Goal: Find specific page/section: Find specific page/section

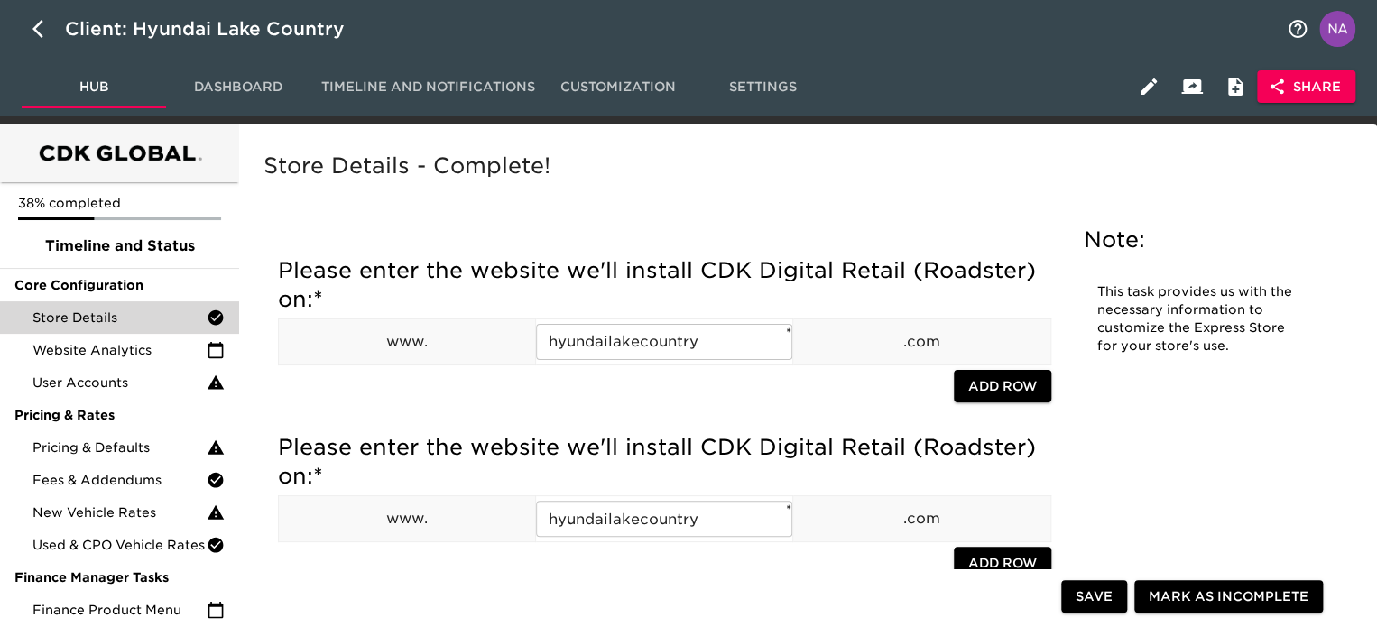
click at [40, 37] on icon "button" at bounding box center [43, 29] width 22 height 22
select select "10"
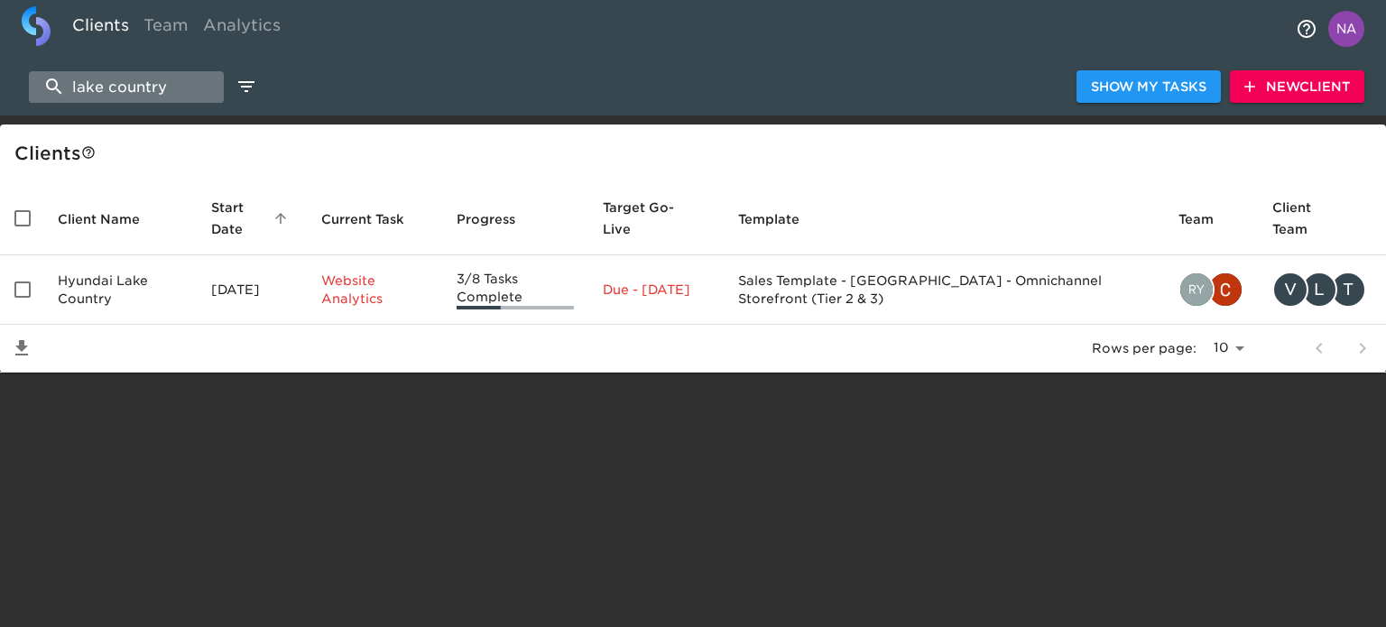
click at [195, 86] on input "lake country" at bounding box center [126, 87] width 195 height 32
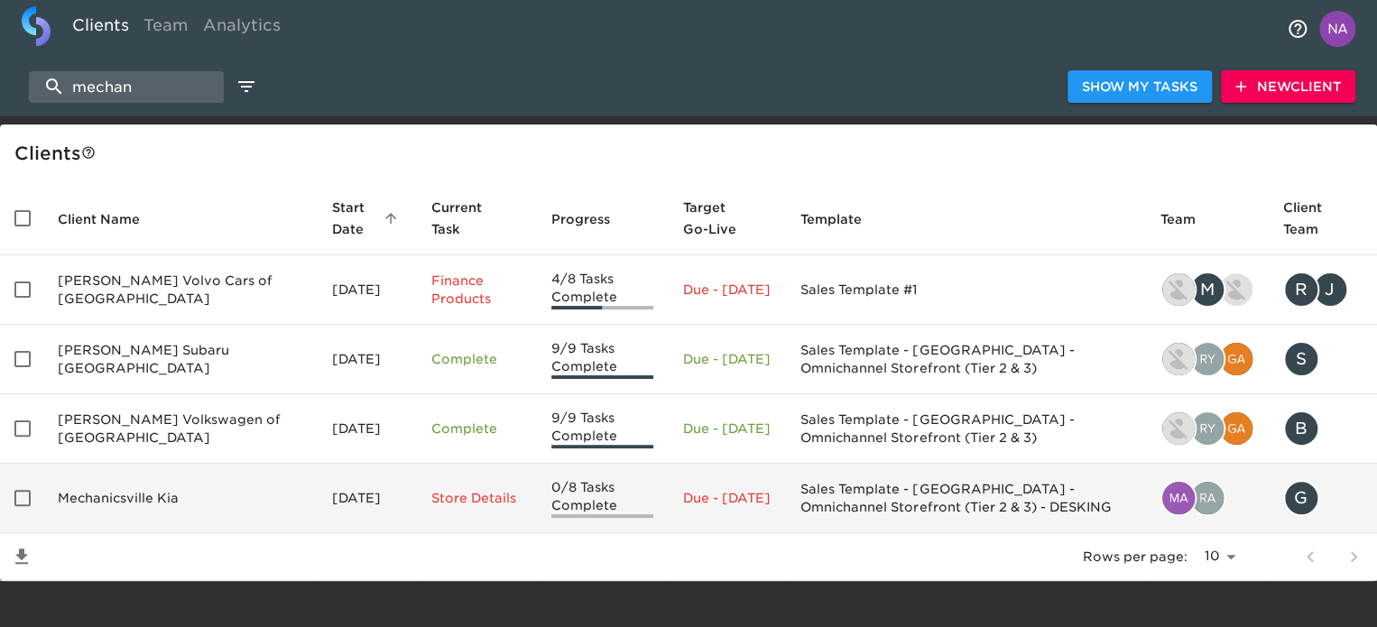
type input "mechan"
click at [215, 495] on td "Mechanicsville Kia" at bounding box center [180, 498] width 274 height 69
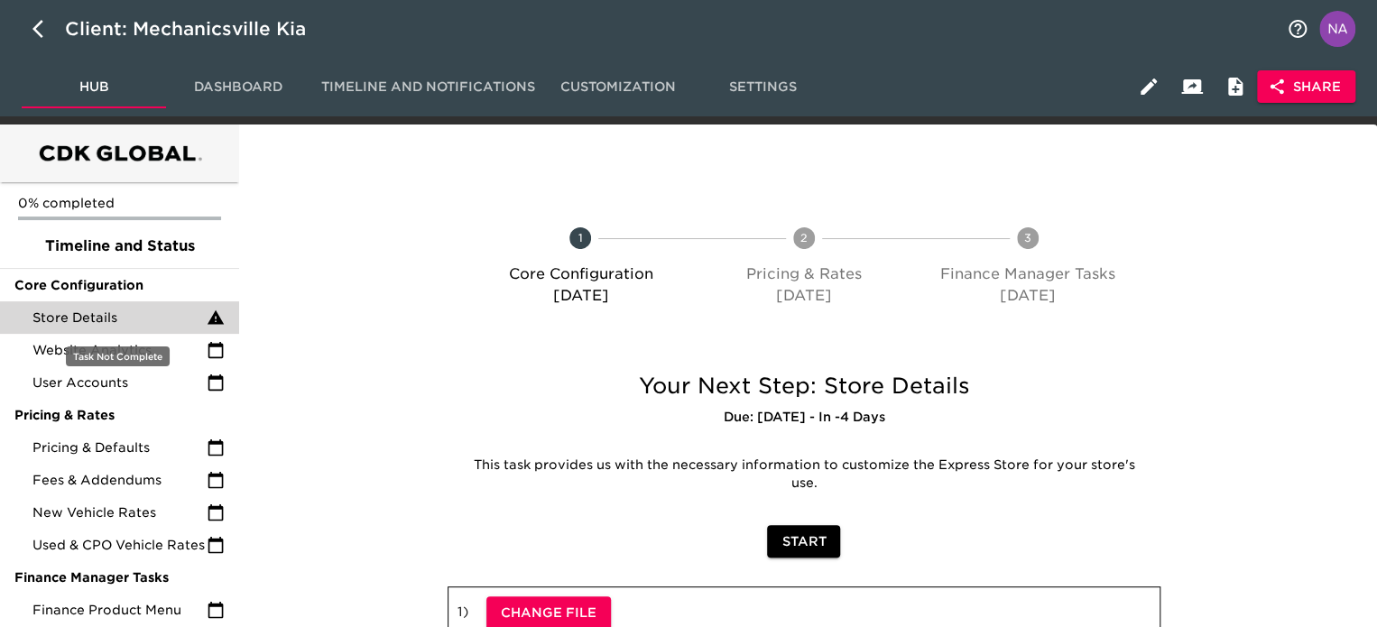
click at [144, 314] on span "Store Details" at bounding box center [119, 318] width 174 height 18
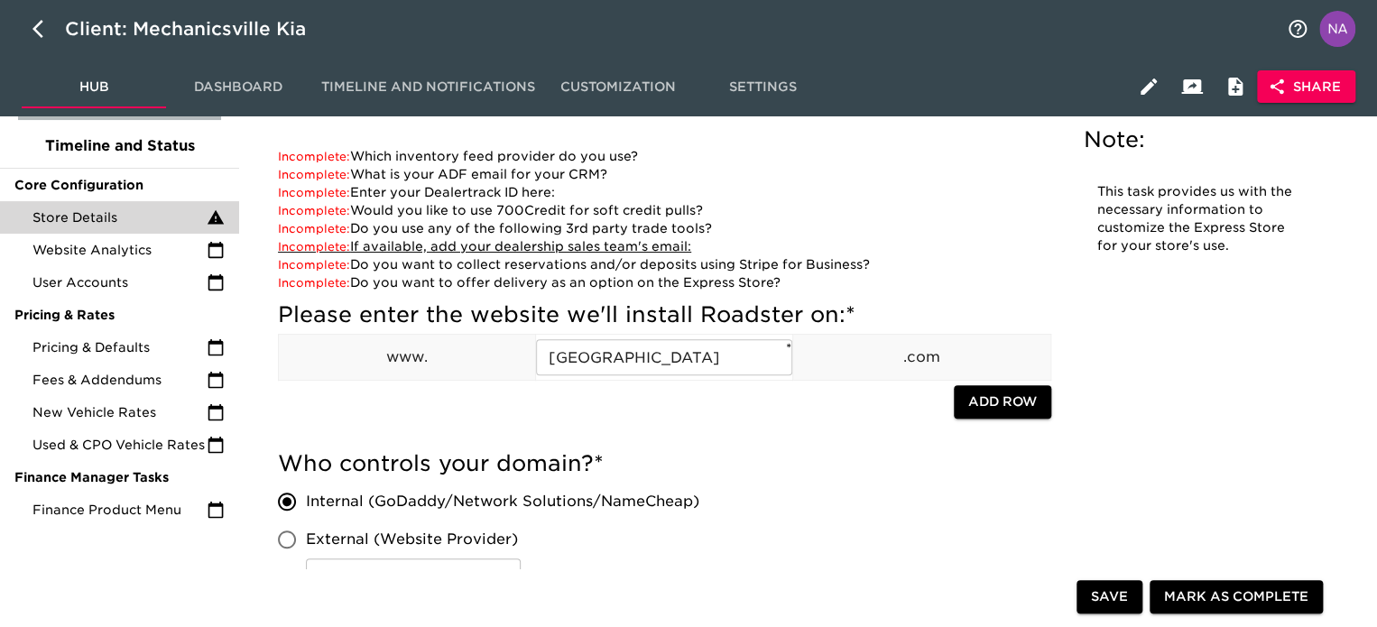
scroll to position [271, 0]
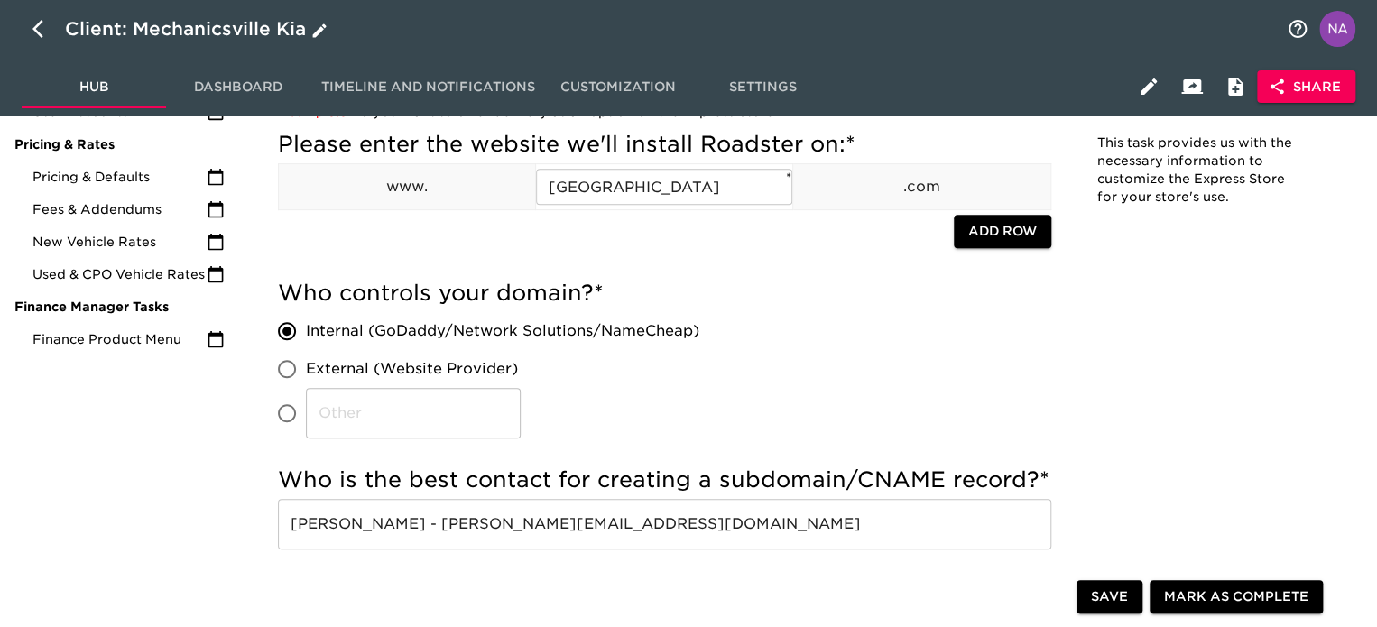
click at [34, 24] on icon "button" at bounding box center [43, 29] width 22 height 22
select select "10"
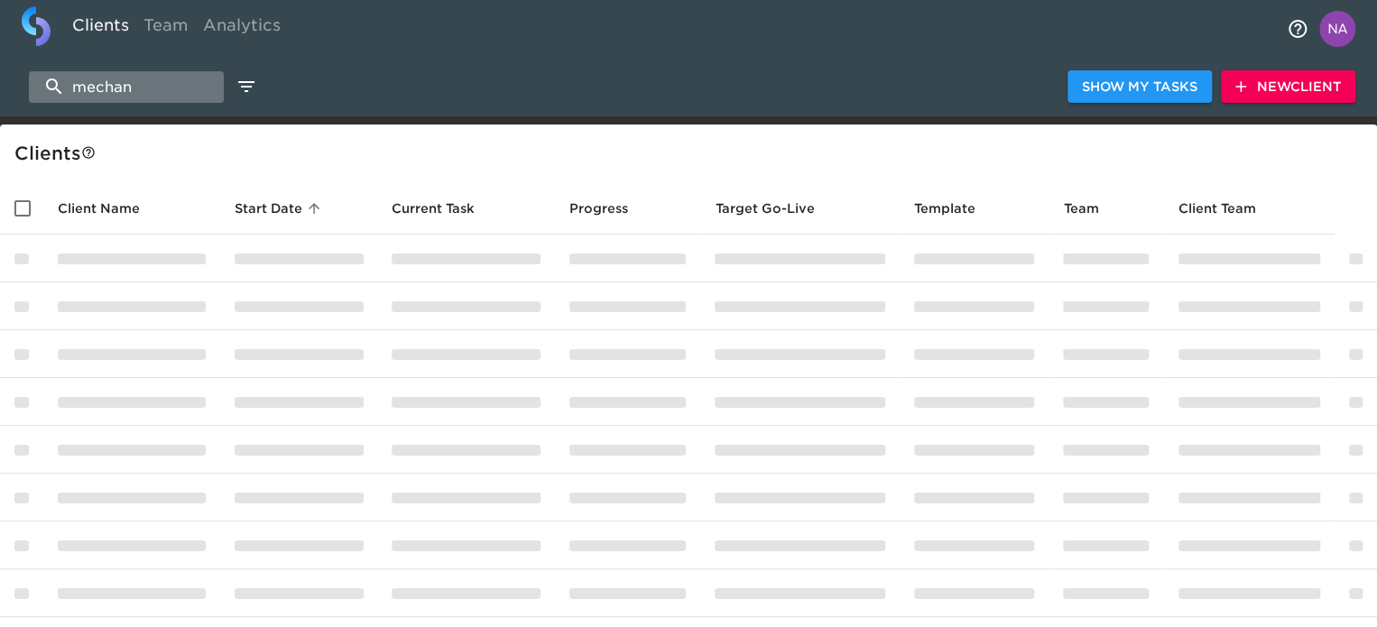
click at [69, 75] on input "mechan" at bounding box center [126, 87] width 195 height 32
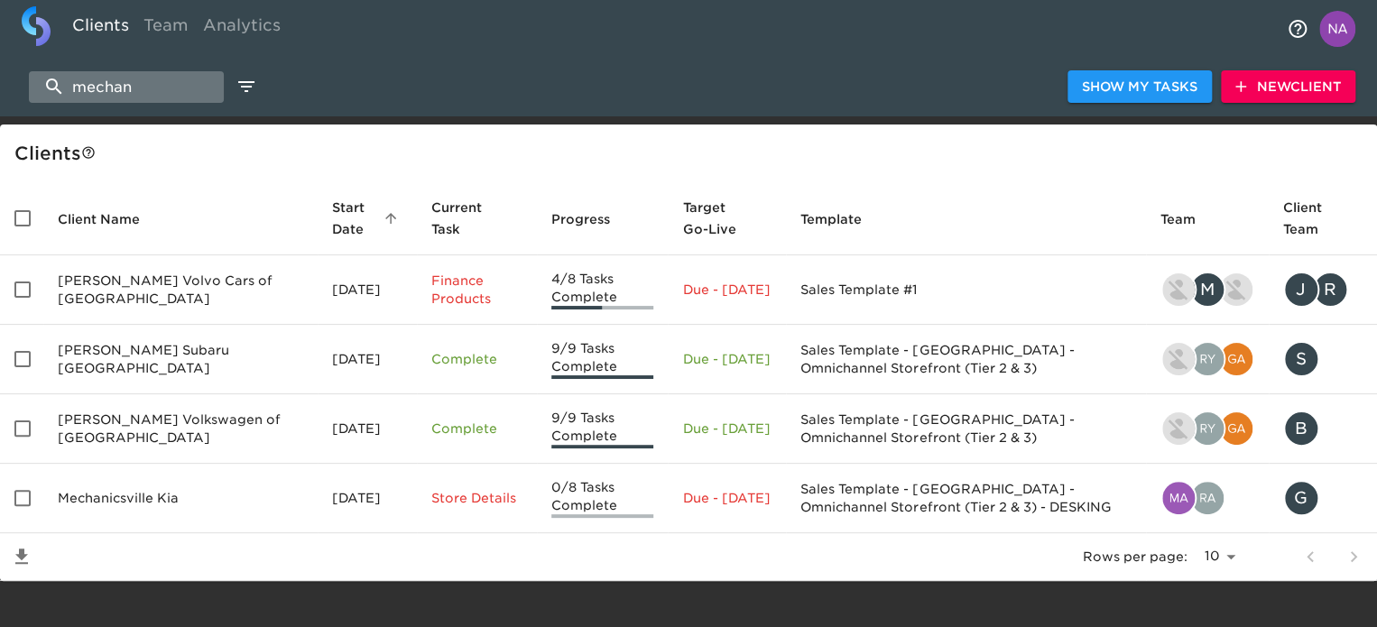
click at [69, 75] on input "mechan" at bounding box center [126, 87] width 195 height 32
click at [69, 73] on input "mechan" at bounding box center [126, 87] width 195 height 32
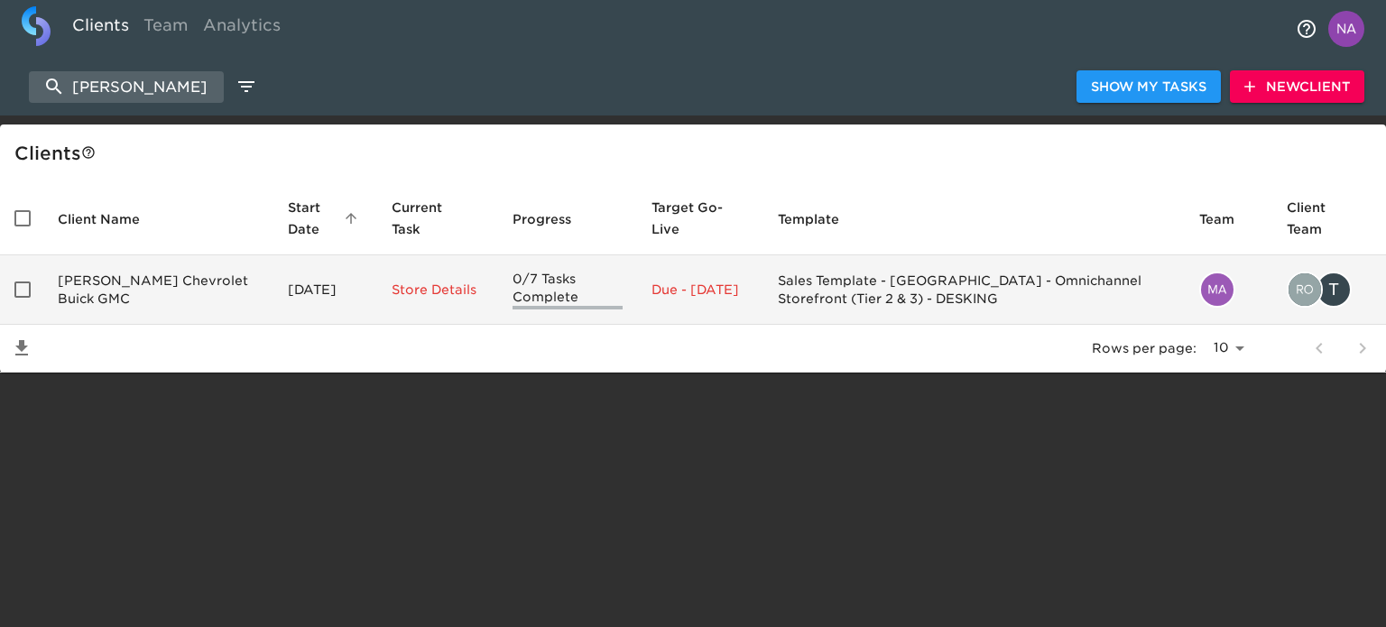
type input "[PERSON_NAME]"
click at [188, 283] on td "[PERSON_NAME] Chevrolet Buick GMC" at bounding box center [158, 289] width 230 height 69
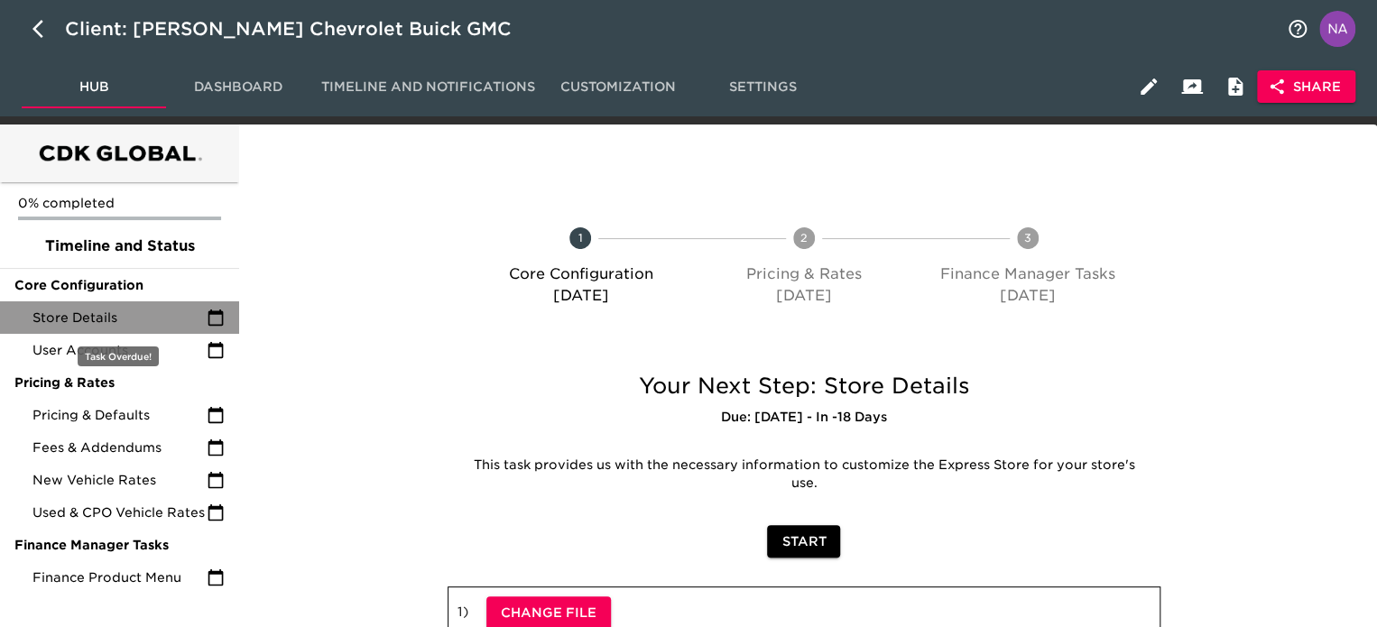
click at [184, 310] on span "Store Details" at bounding box center [119, 318] width 174 height 18
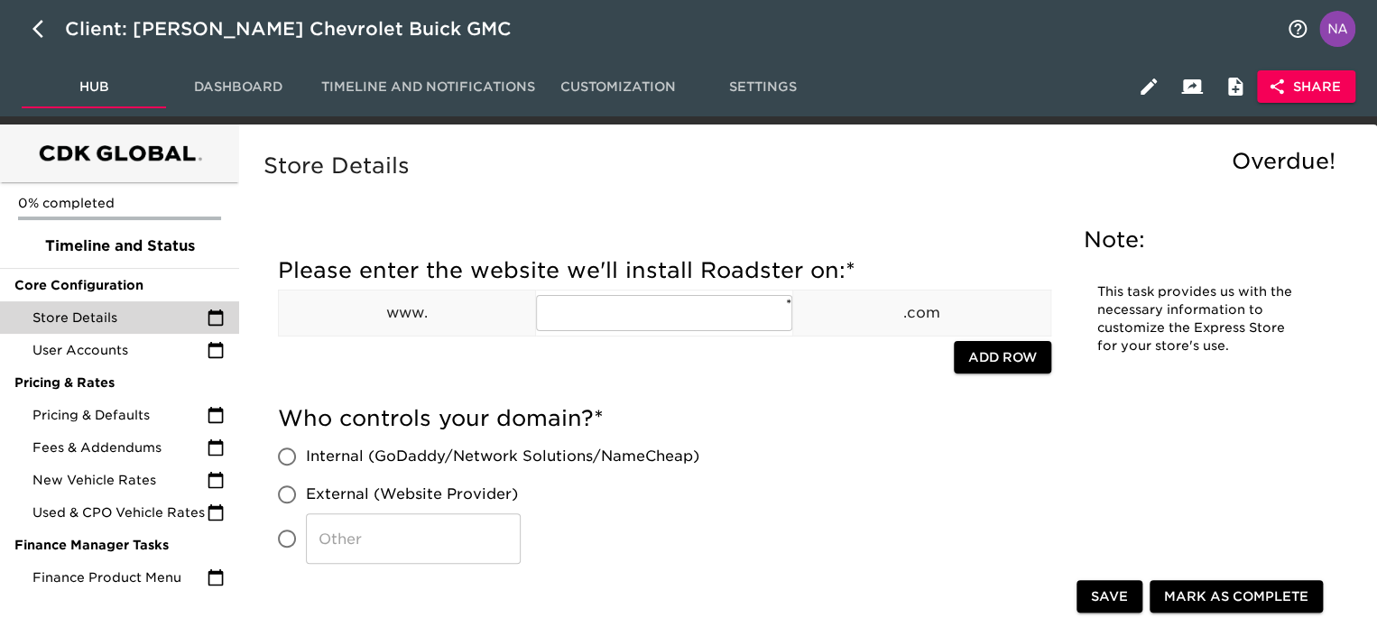
click at [167, 327] on div "Store Details" at bounding box center [119, 317] width 239 height 32
click at [610, 318] on input "text" at bounding box center [664, 313] width 256 height 36
click at [585, 368] on div at bounding box center [616, 359] width 676 height 37
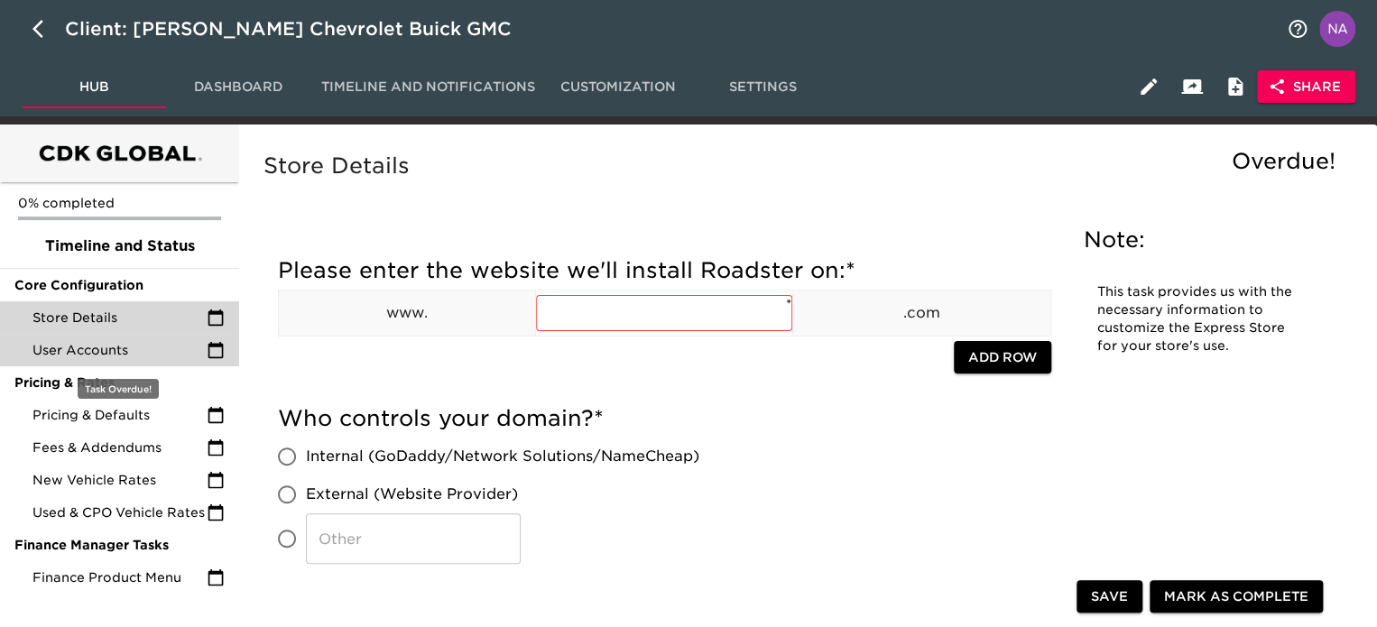
click at [47, 353] on span "User Accounts" at bounding box center [119, 350] width 174 height 18
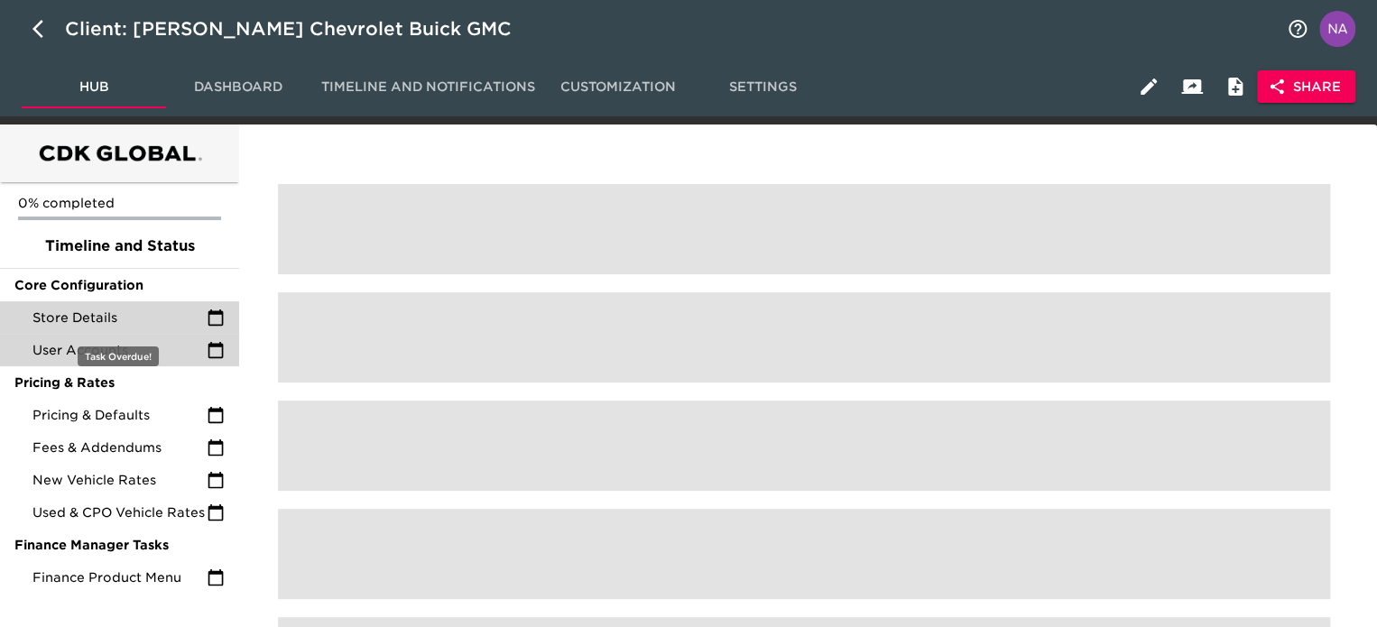
click at [96, 318] on span "Store Details" at bounding box center [119, 318] width 174 height 18
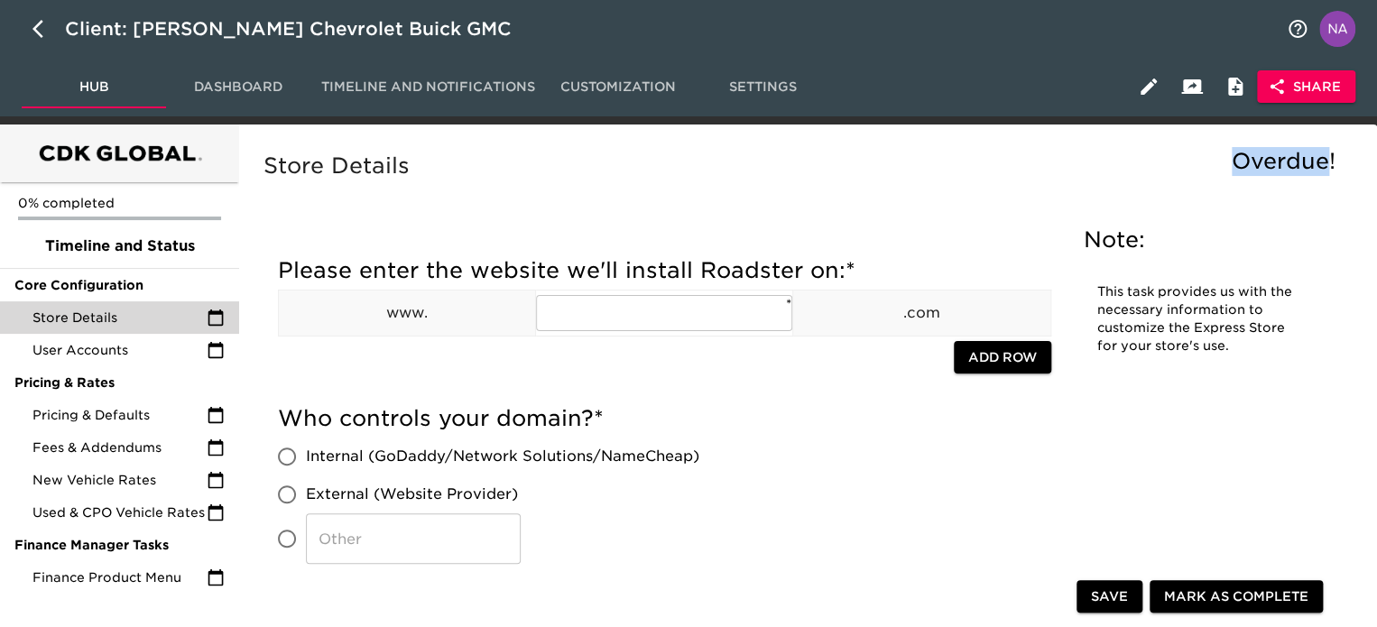
drag, startPoint x: 1235, startPoint y: 157, endPoint x: 1331, endPoint y: 158, distance: 96.6
click at [1331, 158] on span "Overdue!" at bounding box center [1284, 161] width 104 height 26
click at [242, 96] on span "Dashboard" at bounding box center [238, 87] width 123 height 23
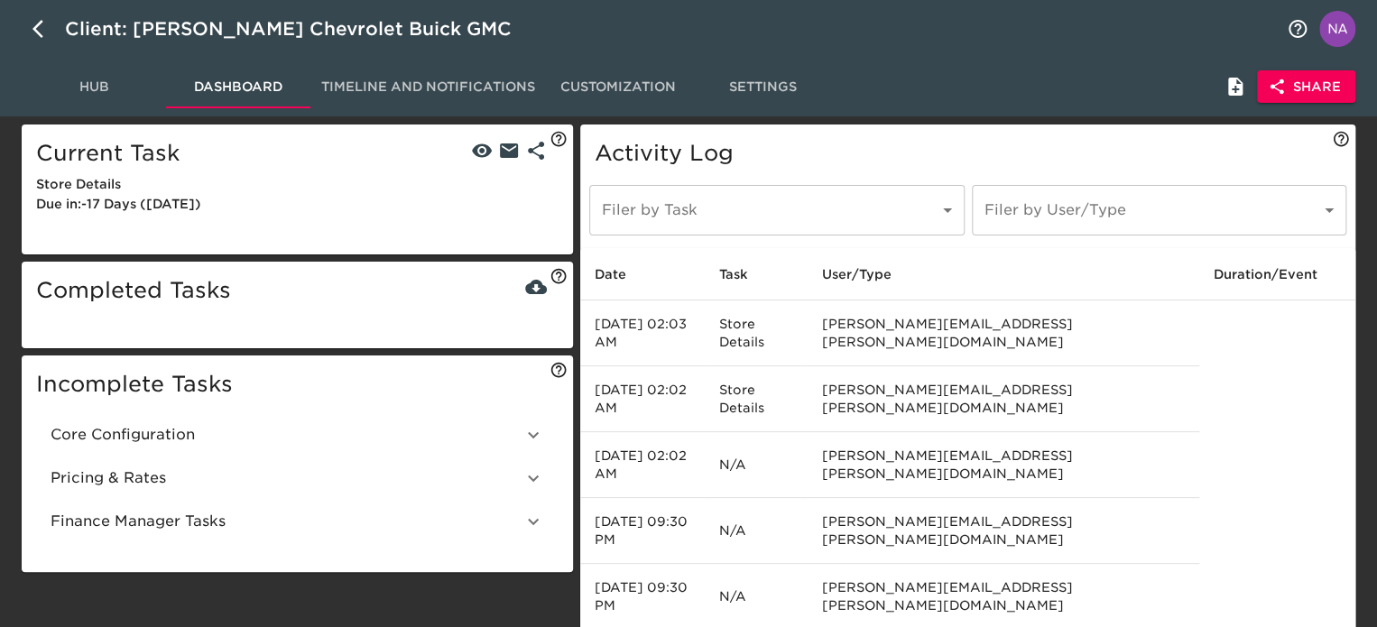
click at [710, 216] on body "Client: [PERSON_NAME] Chevrolet Buick GMC Hub Dashboard Timeline and Notificati…" at bounding box center [688, 342] width 1377 height 685
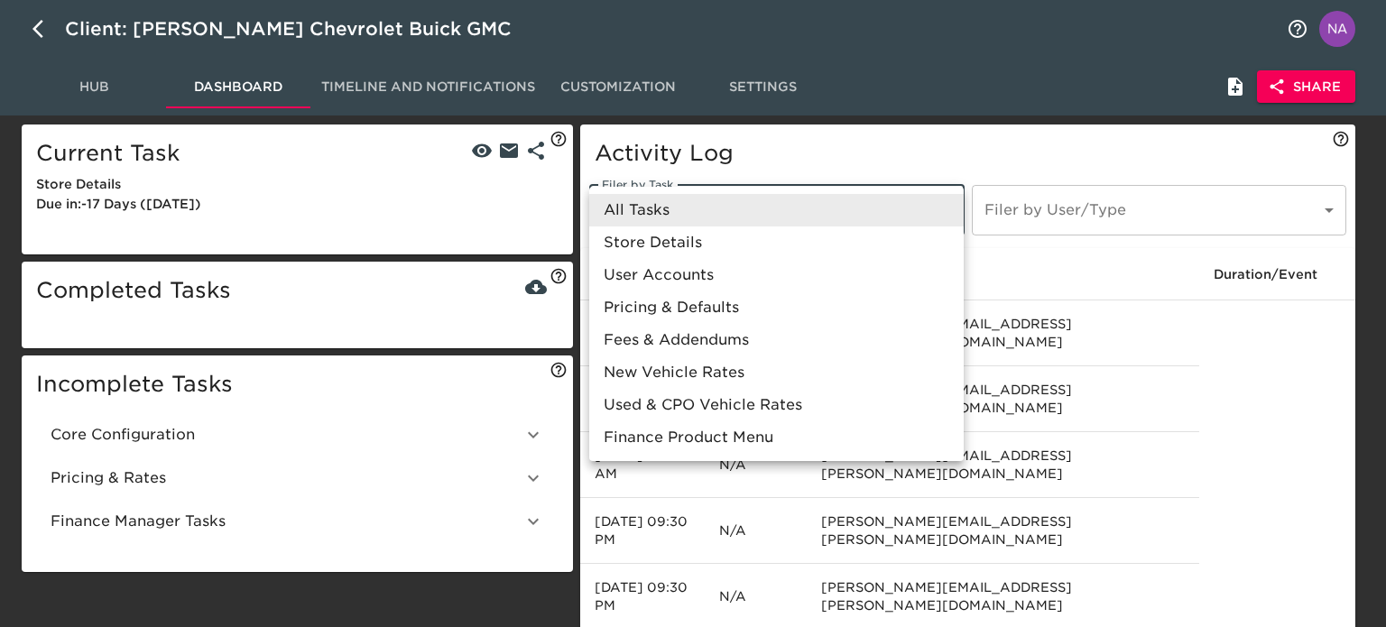
click at [684, 238] on li "Store Details" at bounding box center [776, 243] width 375 height 32
type input "/onboarding/wNDawFfnqj3GGynXgew0/task/0/3OkKIotITN03ySg6T5Ge"
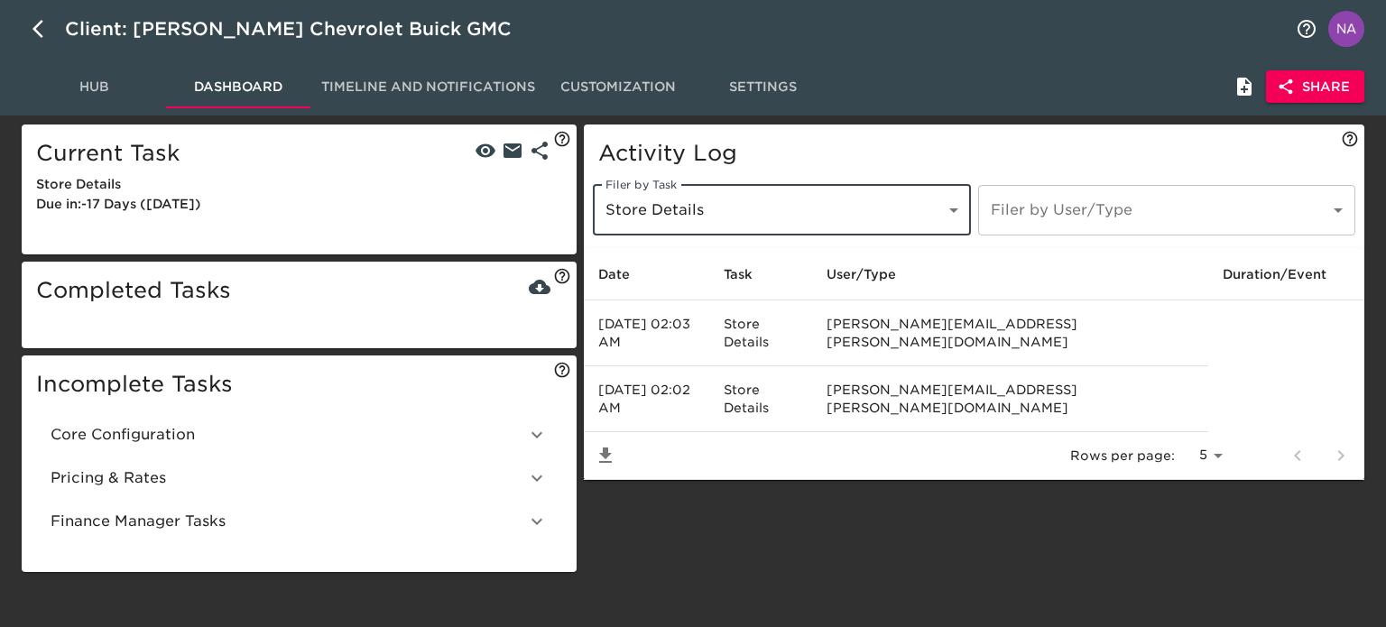
click at [1108, 225] on body "Client: [PERSON_NAME] Chevrolet Buick GMC Hub Dashboard Timeline and Notificati…" at bounding box center [693, 289] width 1386 height 579
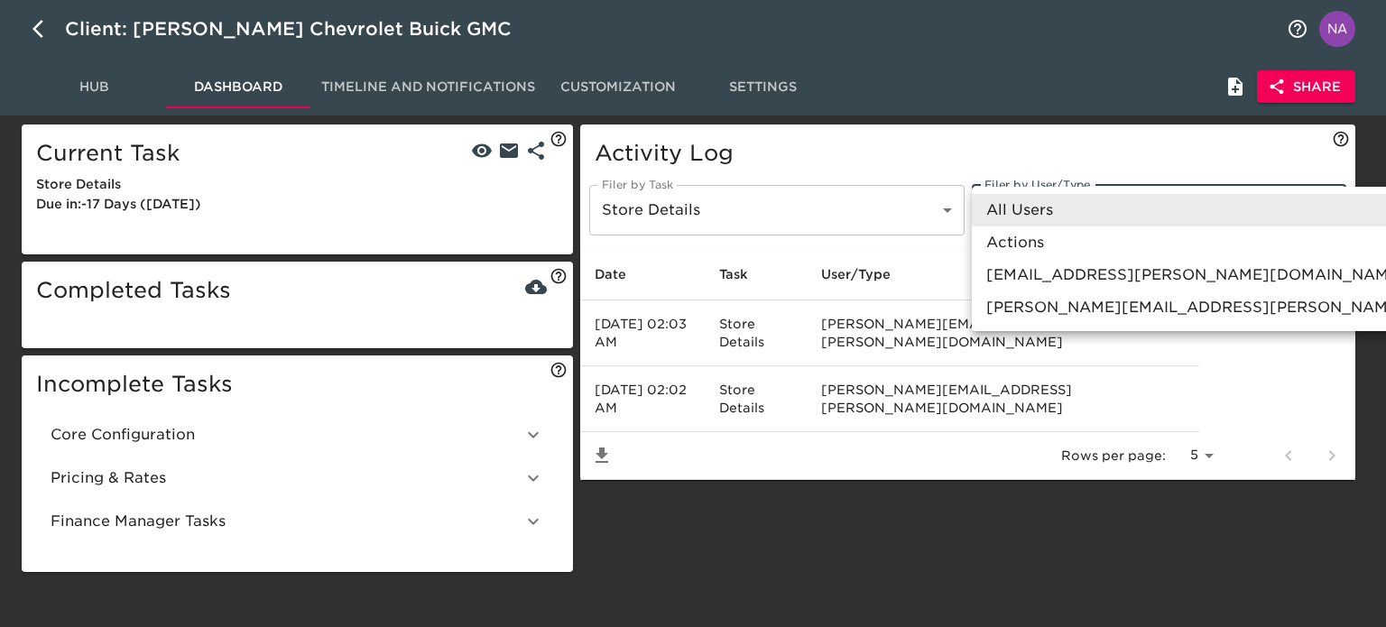
click at [1097, 301] on li "[PERSON_NAME][EMAIL_ADDRESS][PERSON_NAME][DOMAIN_NAME]" at bounding box center [1264, 308] width 584 height 32
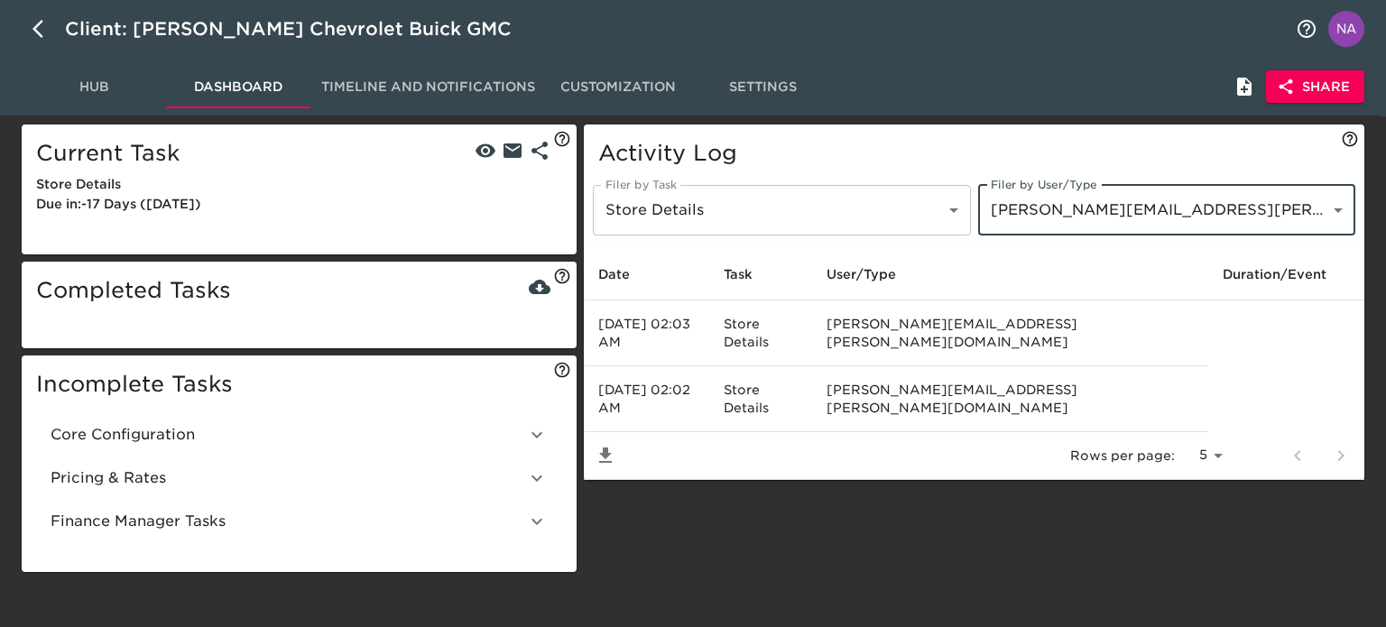
click at [1134, 230] on body "Client: [PERSON_NAME] Chevrolet Buick GMC Hub Dashboard Timeline and Notificati…" at bounding box center [693, 289] width 1386 height 579
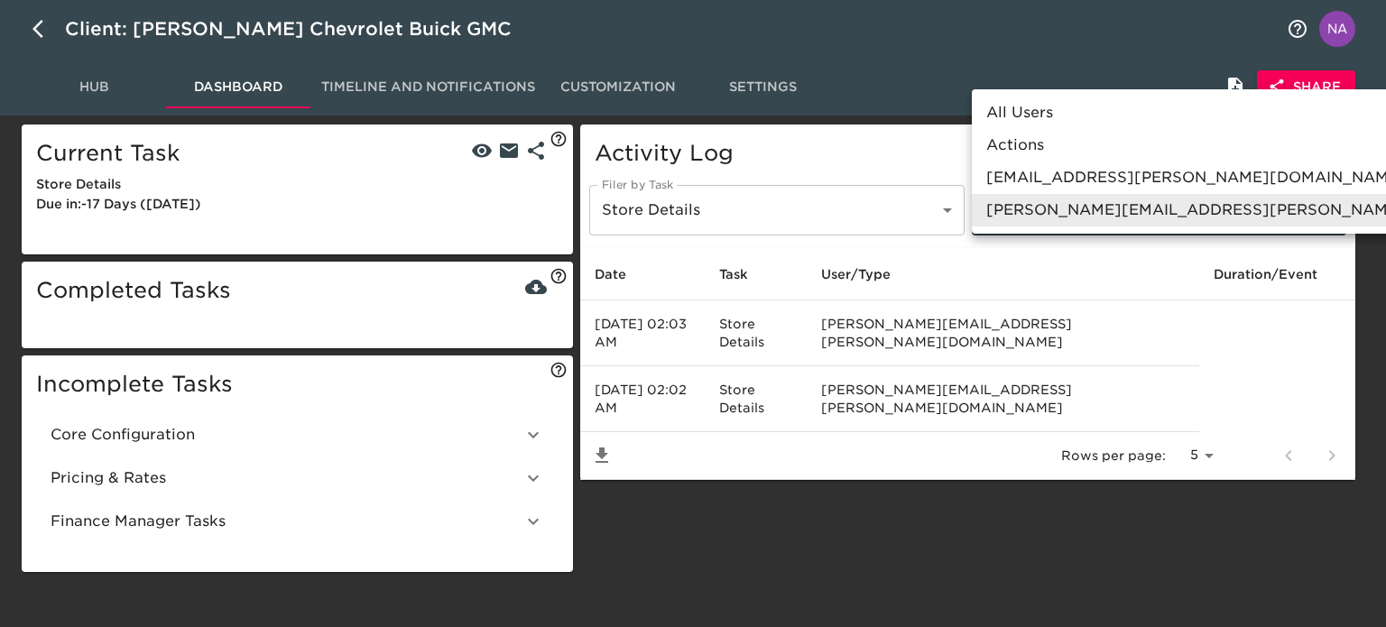
click at [1058, 181] on li "[EMAIL_ADDRESS][PERSON_NAME][DOMAIN_NAME]" at bounding box center [1264, 178] width 584 height 32
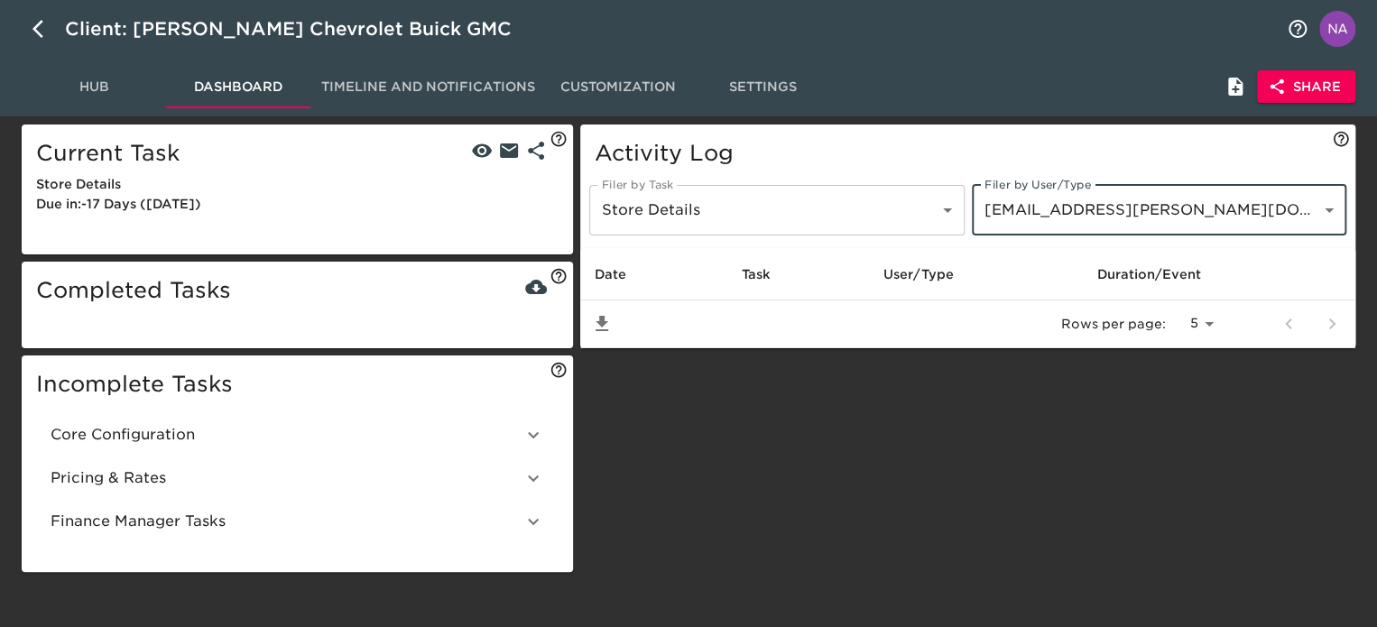
click at [1088, 212] on body "Client: [PERSON_NAME] Chevrolet Buick GMC Hub Dashboard Timeline and Notificati…" at bounding box center [688, 289] width 1377 height 579
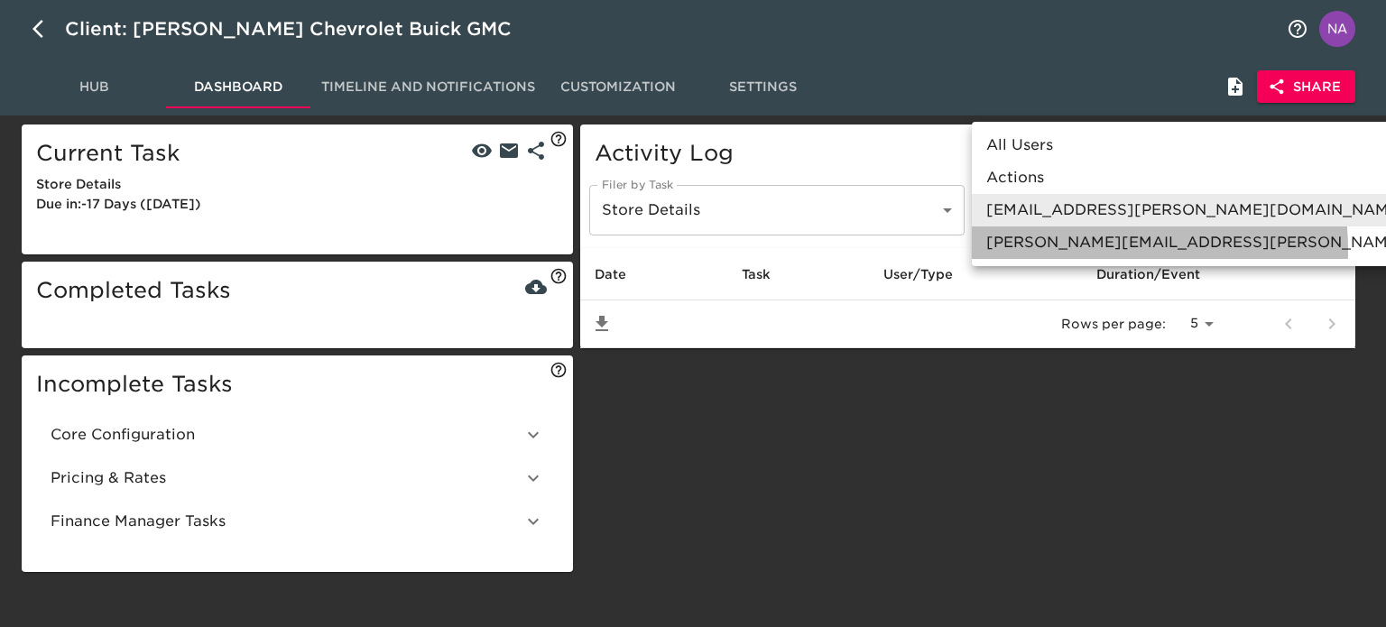
click at [1072, 250] on li "[PERSON_NAME][EMAIL_ADDRESS][PERSON_NAME][DOMAIN_NAME]" at bounding box center [1264, 243] width 584 height 32
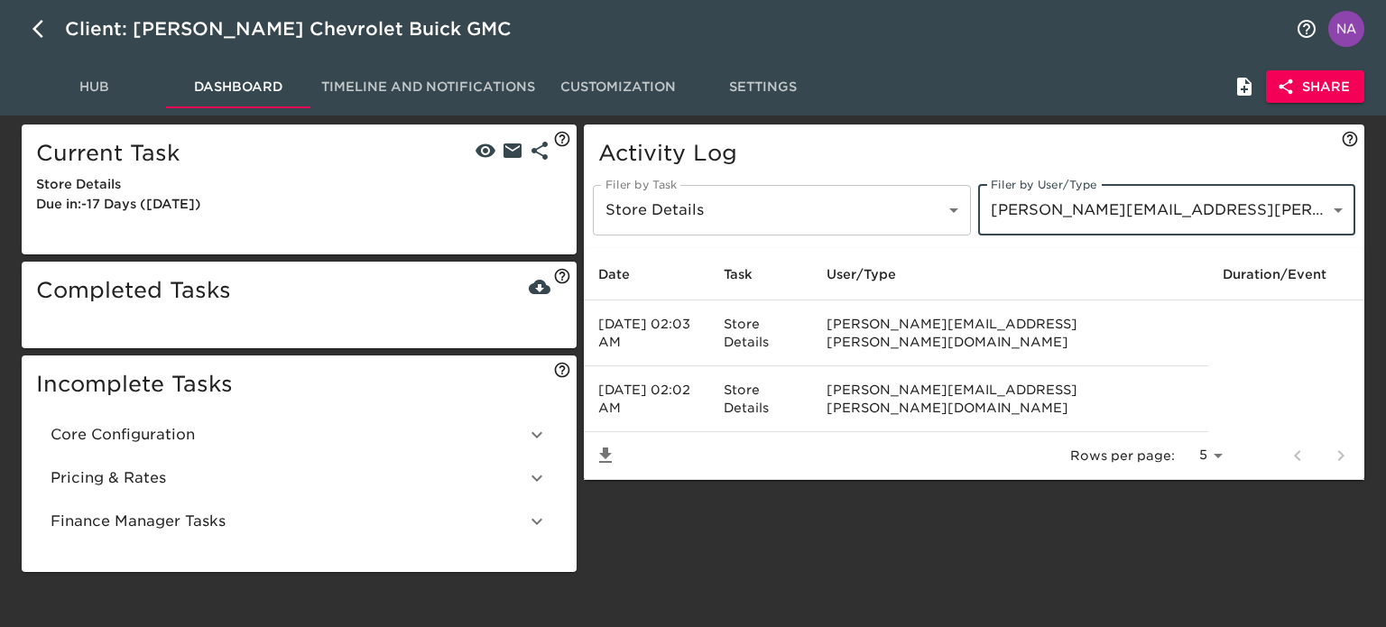
click at [1072, 200] on body "Client: [PERSON_NAME] Chevrolet Buick GMC Hub Dashboard Timeline and Notificati…" at bounding box center [693, 289] width 1386 height 579
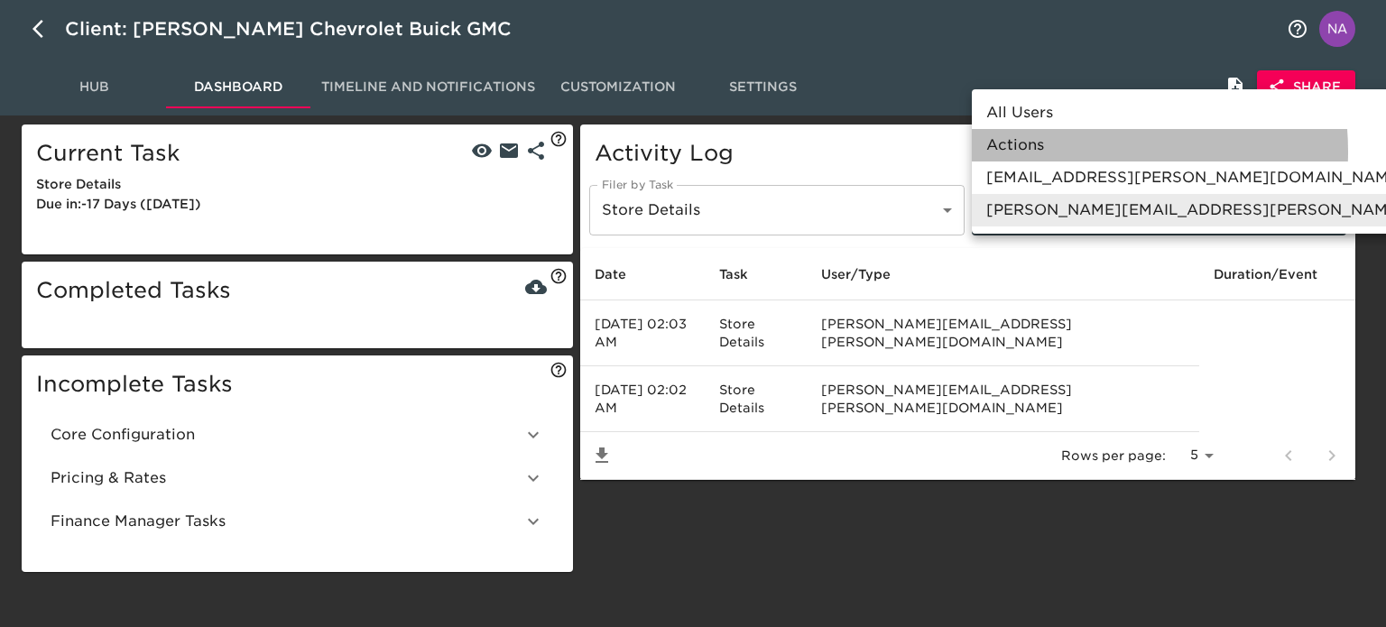
click at [1052, 152] on li "Actions" at bounding box center [1264, 145] width 584 height 32
type input "Action"
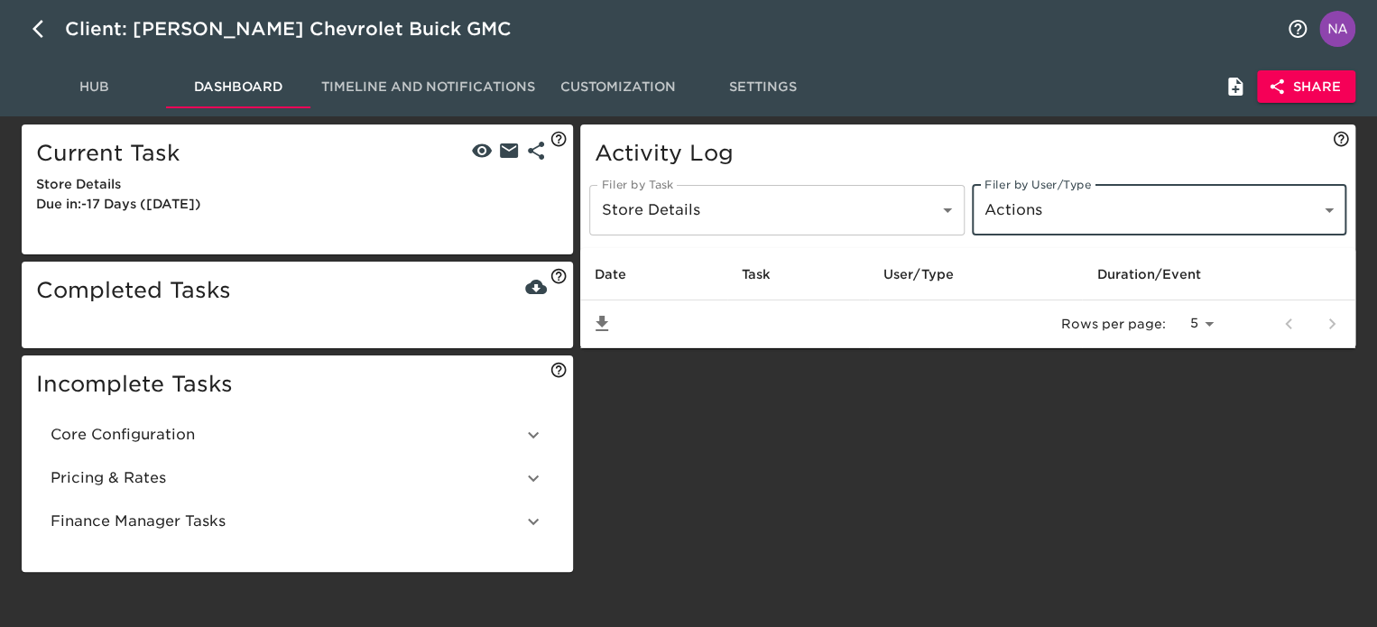
click at [1119, 204] on body "Client: [PERSON_NAME] Chevrolet Buick GMC Hub Dashboard Timeline and Notificati…" at bounding box center [688, 289] width 1377 height 579
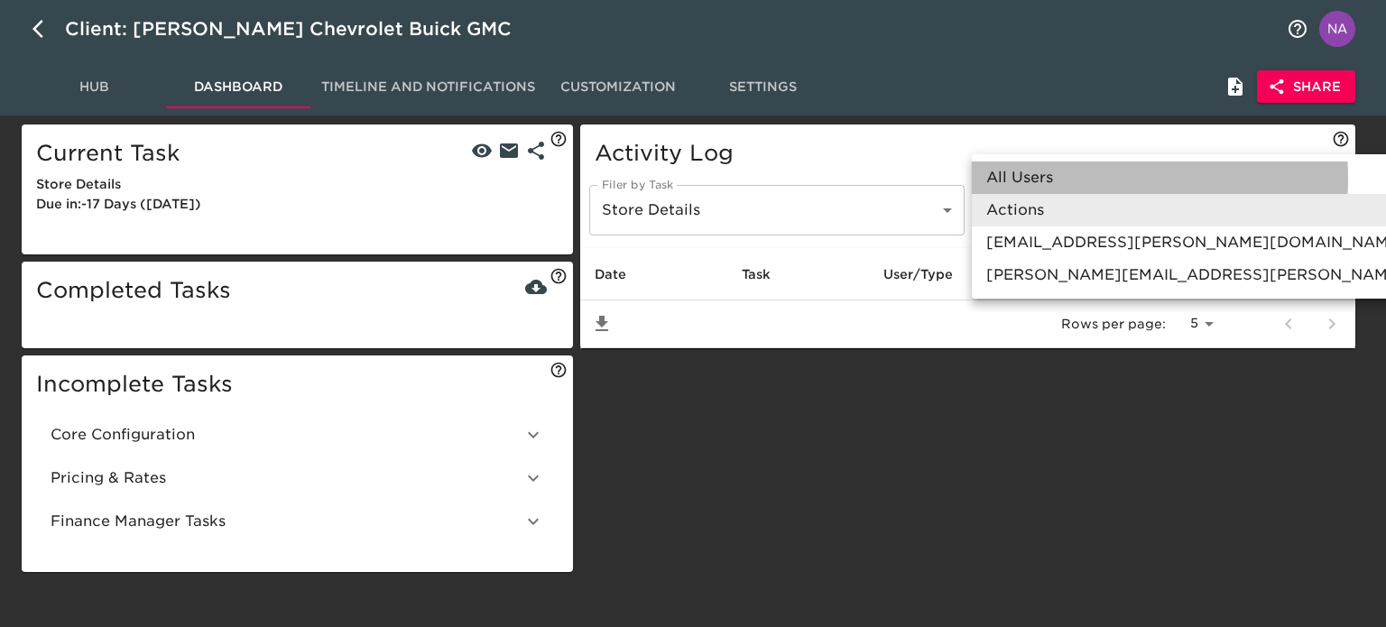
click at [1061, 179] on li "All Users" at bounding box center [1264, 178] width 584 height 32
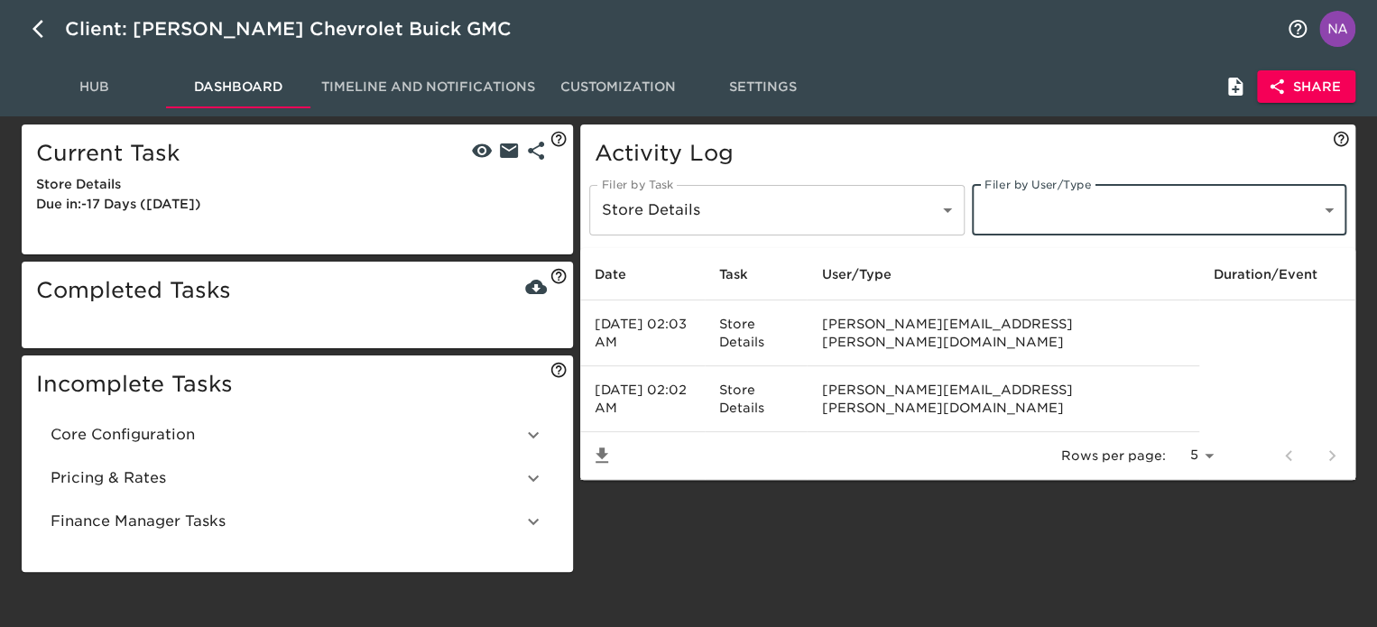
click at [1022, 203] on body "Client: [PERSON_NAME] Chevrolet Buick GMC Hub Dashboard Timeline and Notificati…" at bounding box center [688, 289] width 1377 height 579
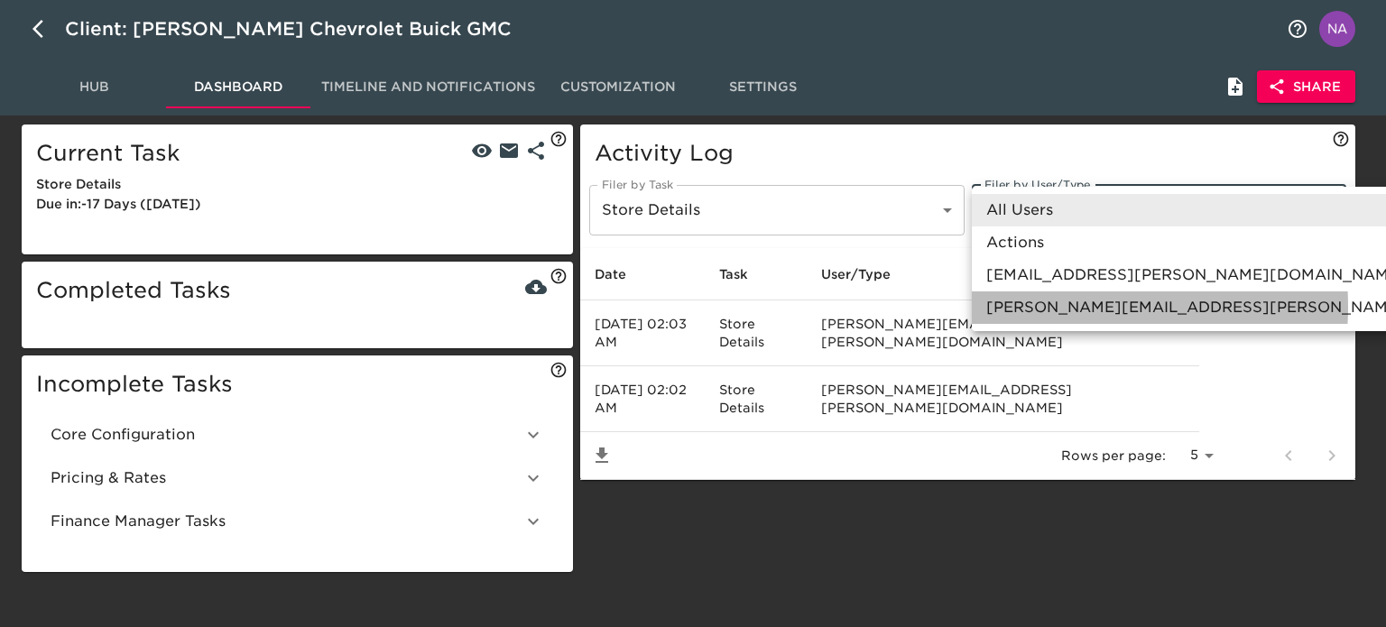
click at [1044, 307] on li "[PERSON_NAME][EMAIL_ADDRESS][PERSON_NAME][DOMAIN_NAME]" at bounding box center [1264, 308] width 584 height 32
type input "[PERSON_NAME][EMAIL_ADDRESS][PERSON_NAME][DOMAIN_NAME]"
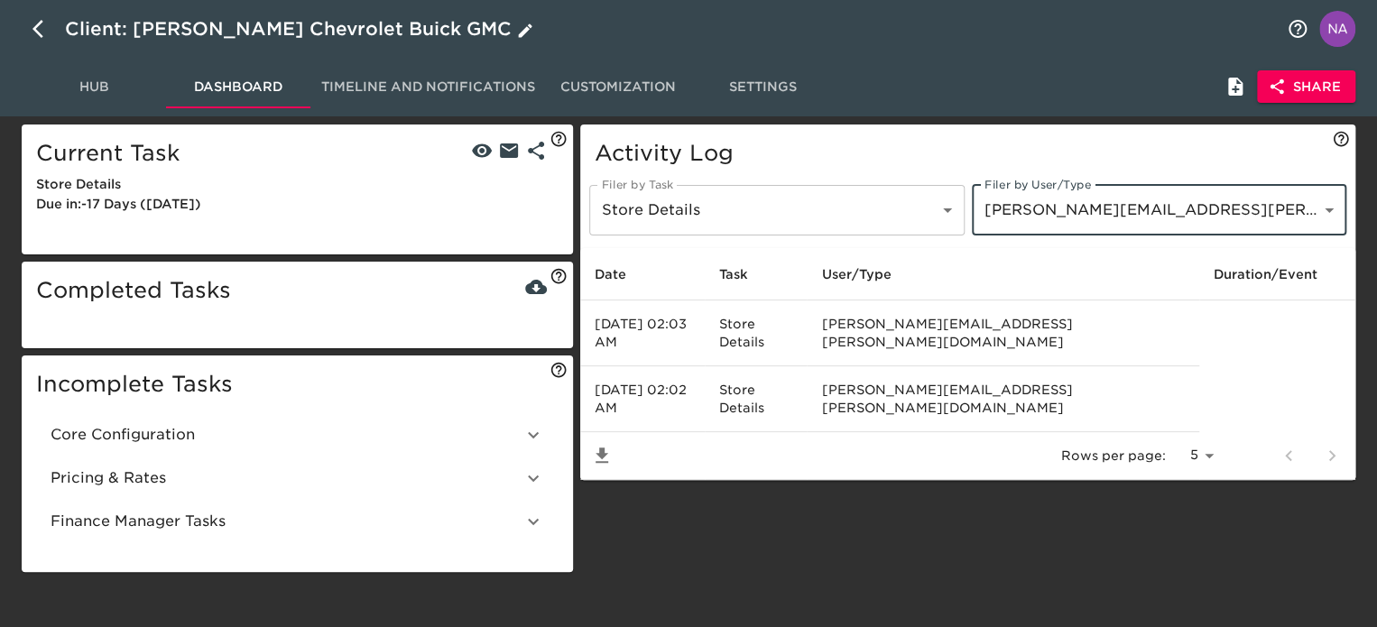
click at [33, 23] on icon "button" at bounding box center [43, 29] width 22 height 22
select select "10"
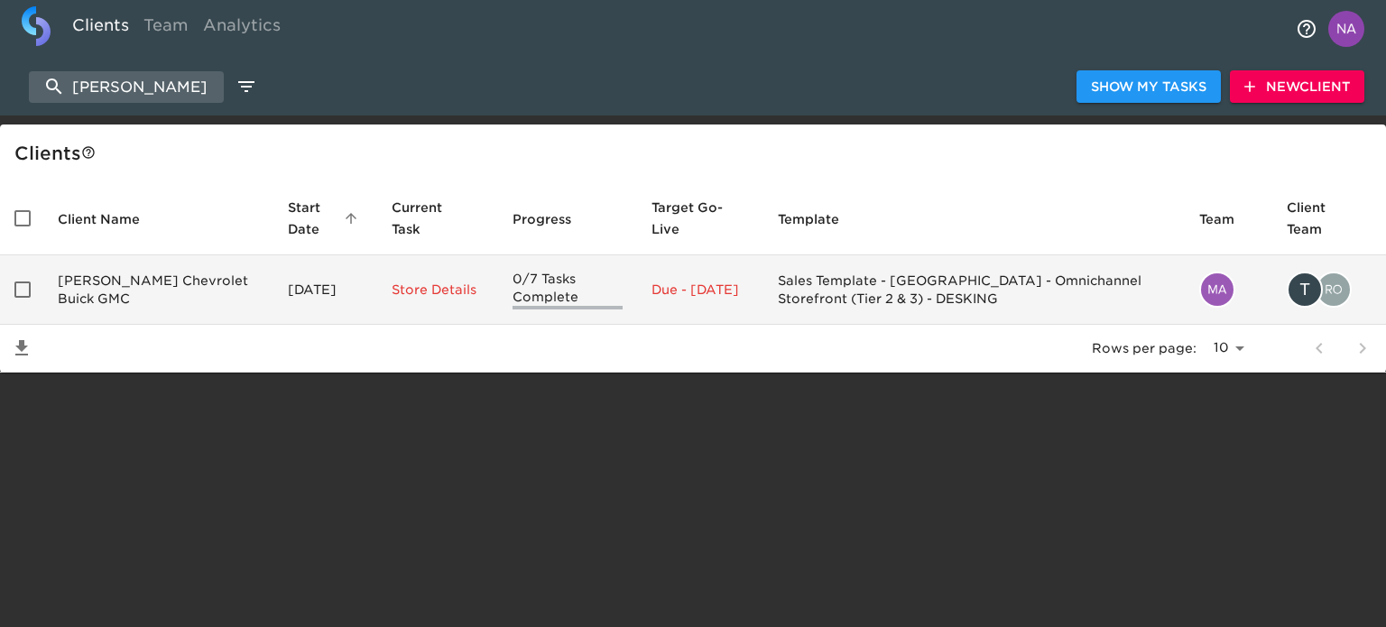
click at [137, 273] on td "[PERSON_NAME] Chevrolet Buick GMC" at bounding box center [158, 289] width 230 height 69
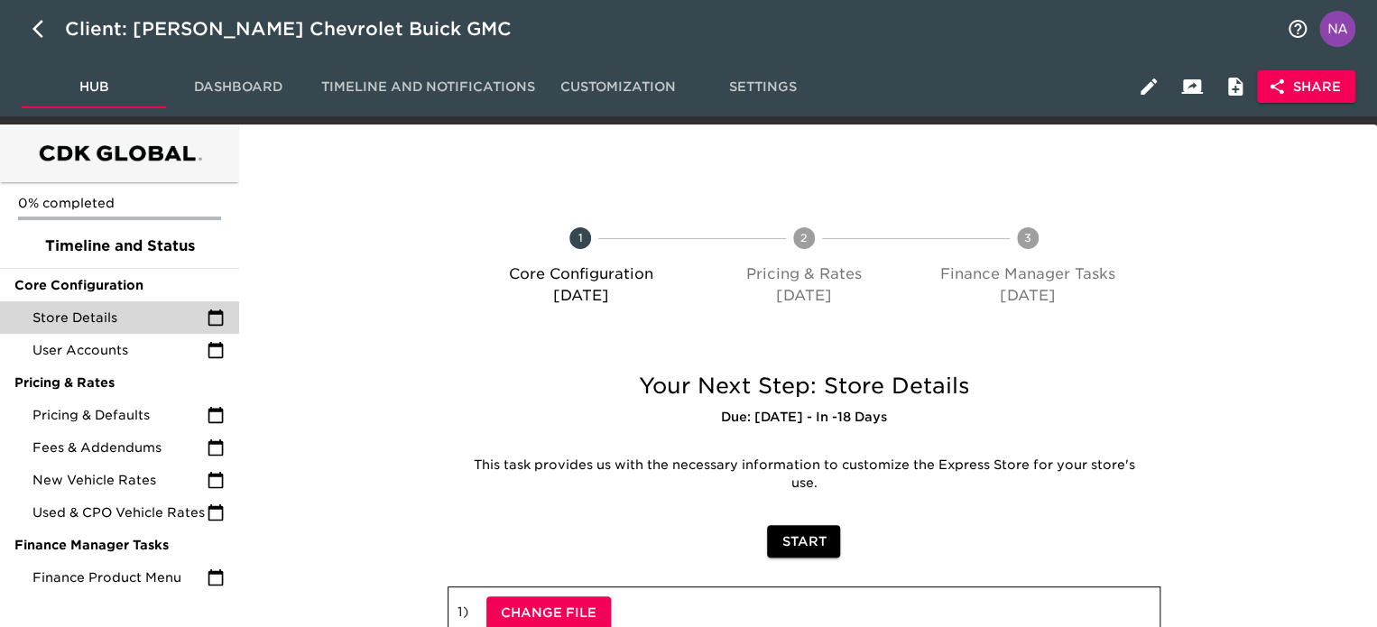
click at [798, 230] on circle at bounding box center [804, 238] width 22 height 22
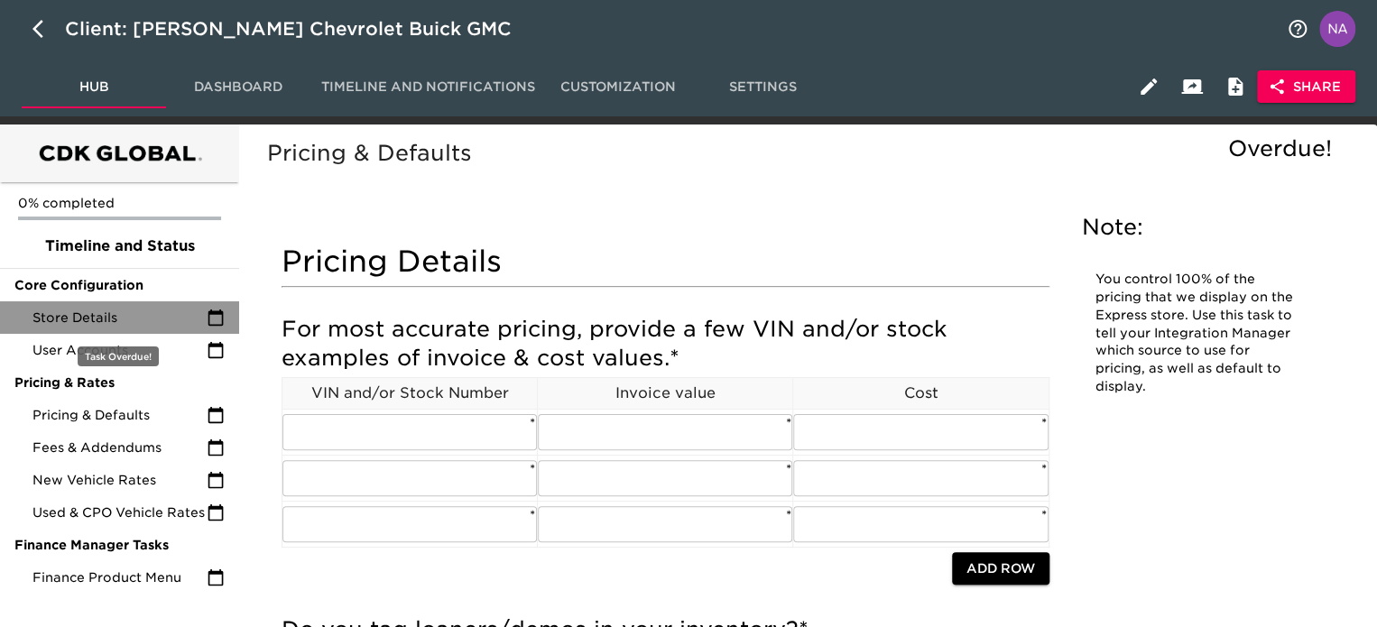
click at [90, 323] on span "Store Details" at bounding box center [119, 318] width 174 height 18
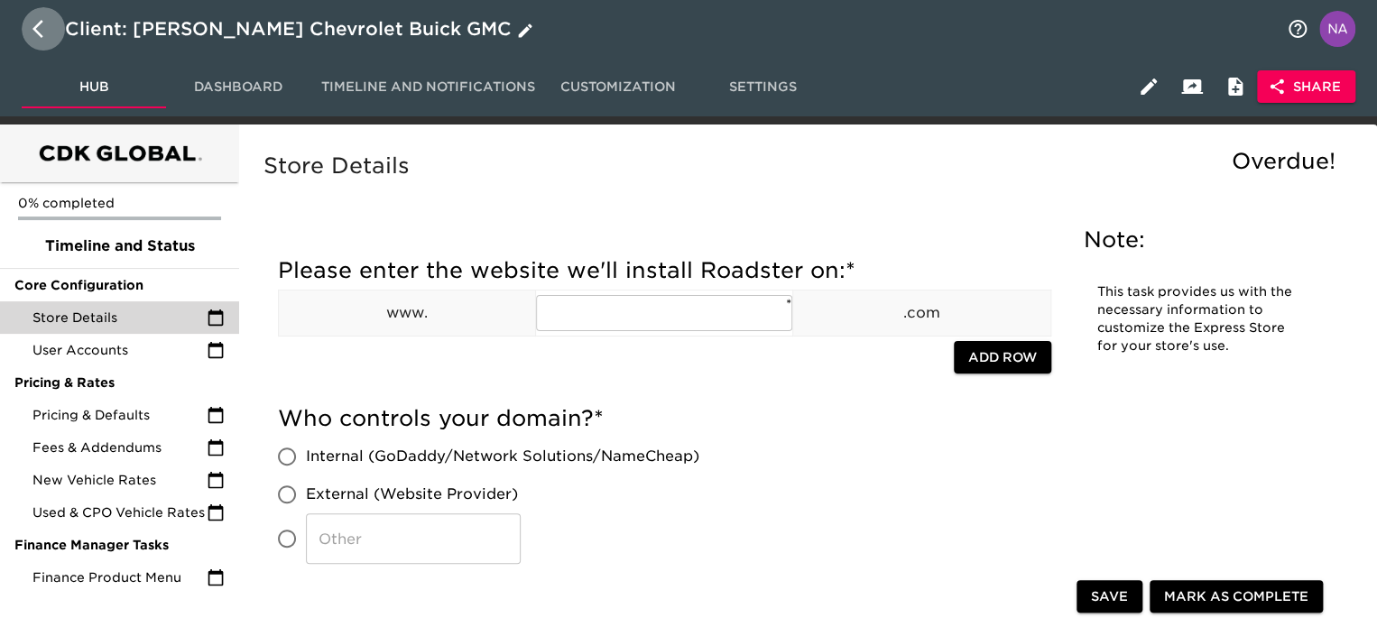
click at [31, 28] on button "button" at bounding box center [43, 28] width 43 height 43
select select "10"
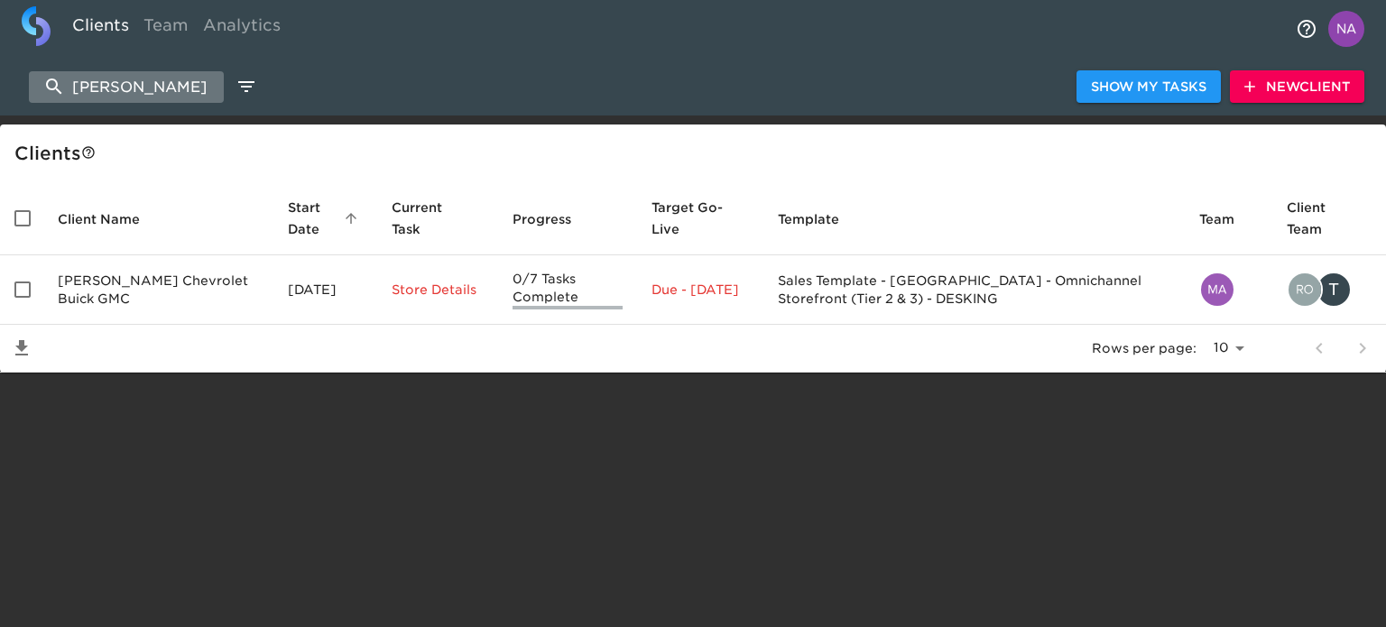
click at [149, 98] on input "[PERSON_NAME]" at bounding box center [126, 87] width 195 height 32
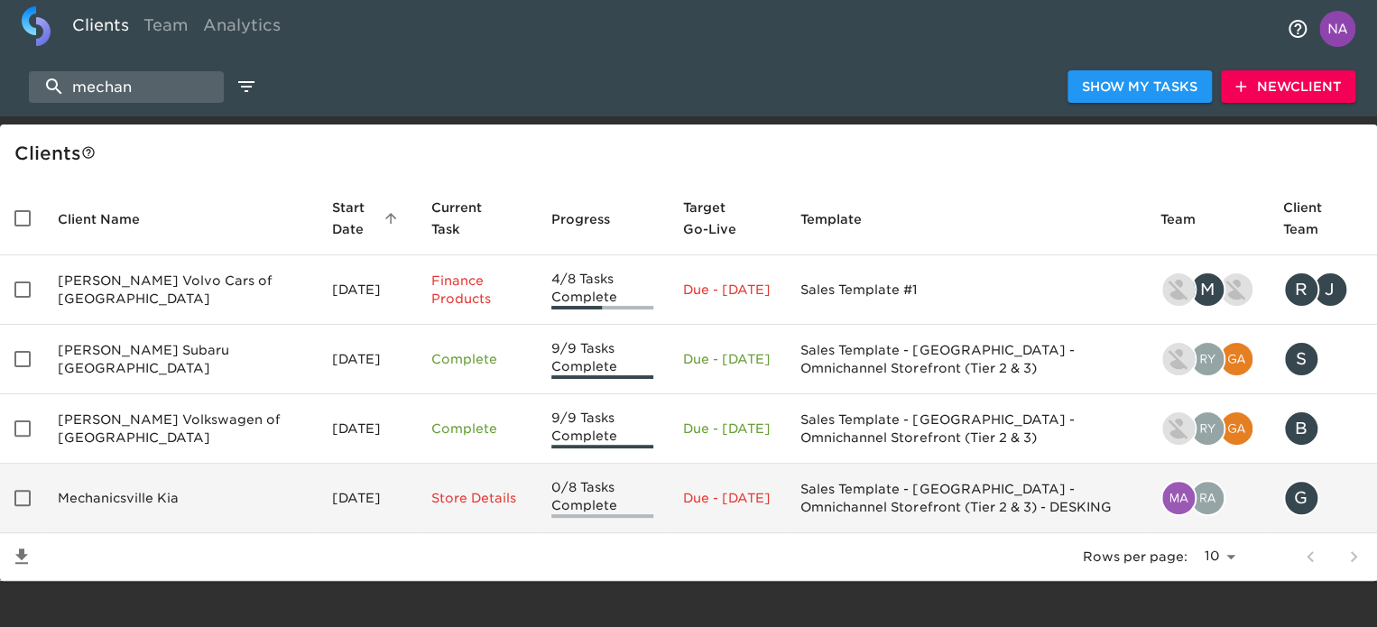
type input "mechan"
click at [86, 519] on td "Mechanicsville Kia" at bounding box center [180, 498] width 274 height 69
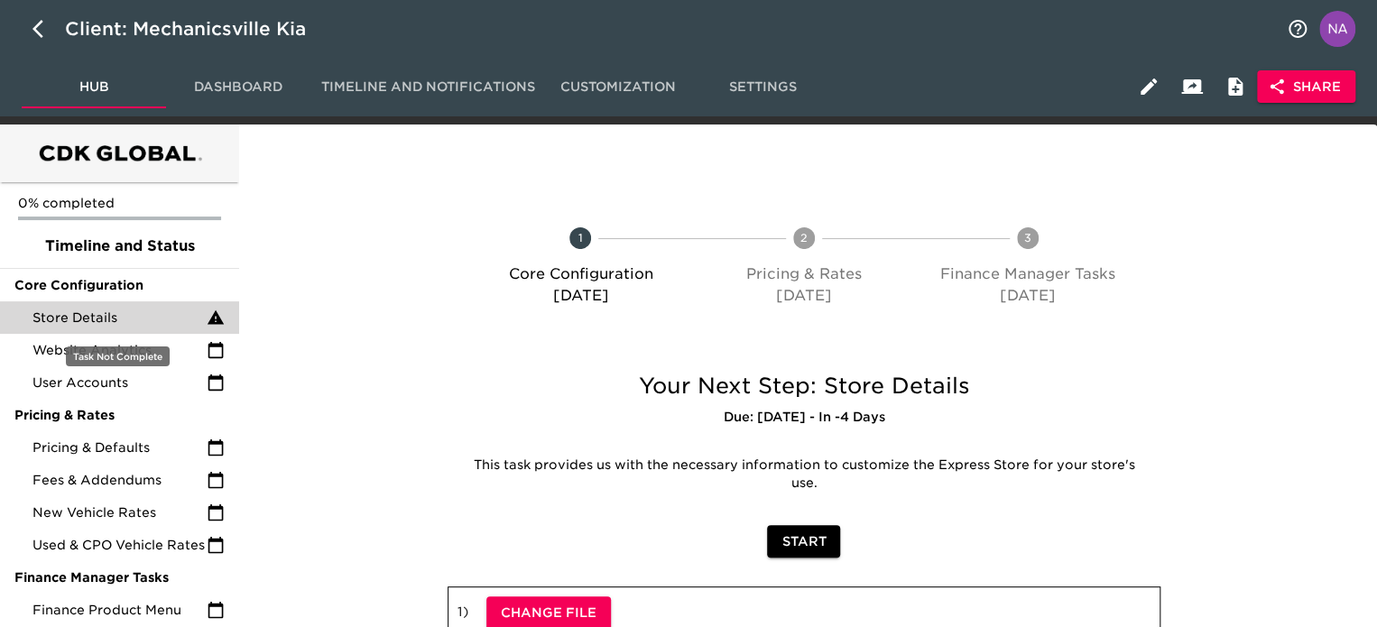
click at [219, 317] on icon at bounding box center [216, 317] width 16 height 14
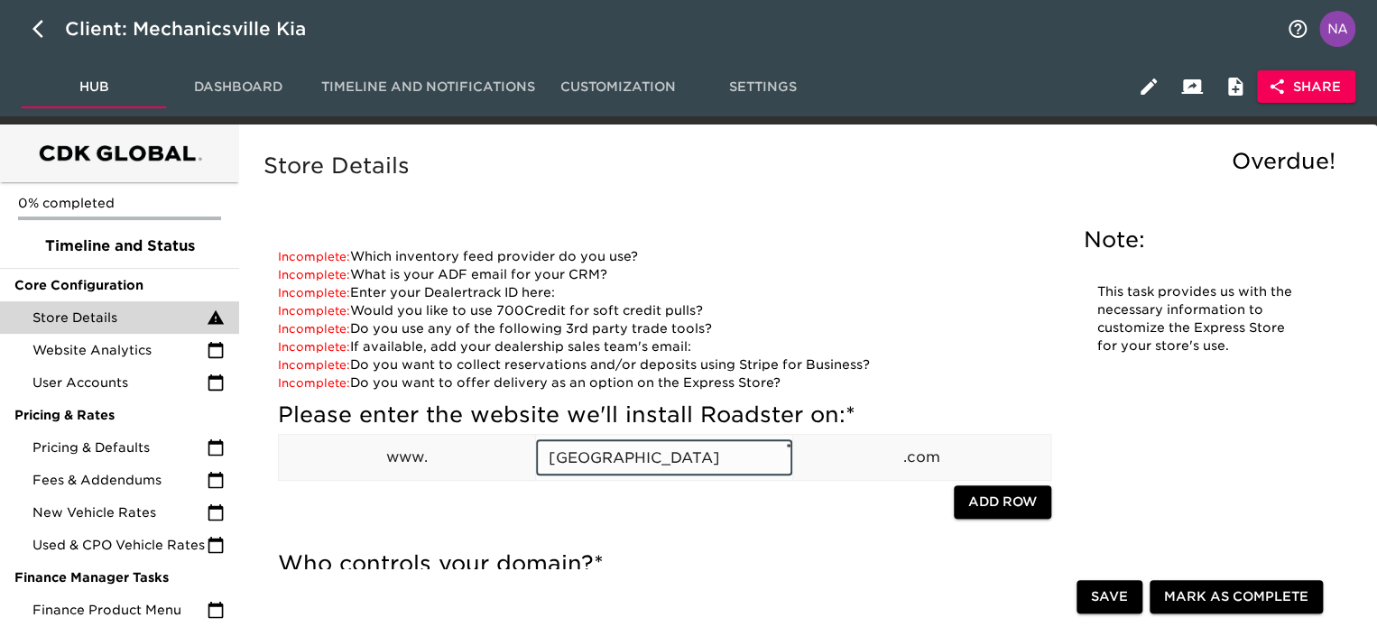
drag, startPoint x: 699, startPoint y: 470, endPoint x: 513, endPoint y: 443, distance: 187.9
click at [513, 443] on tr "www. [GEOGRAPHIC_DATA] ​ * .com" at bounding box center [665, 458] width 773 height 46
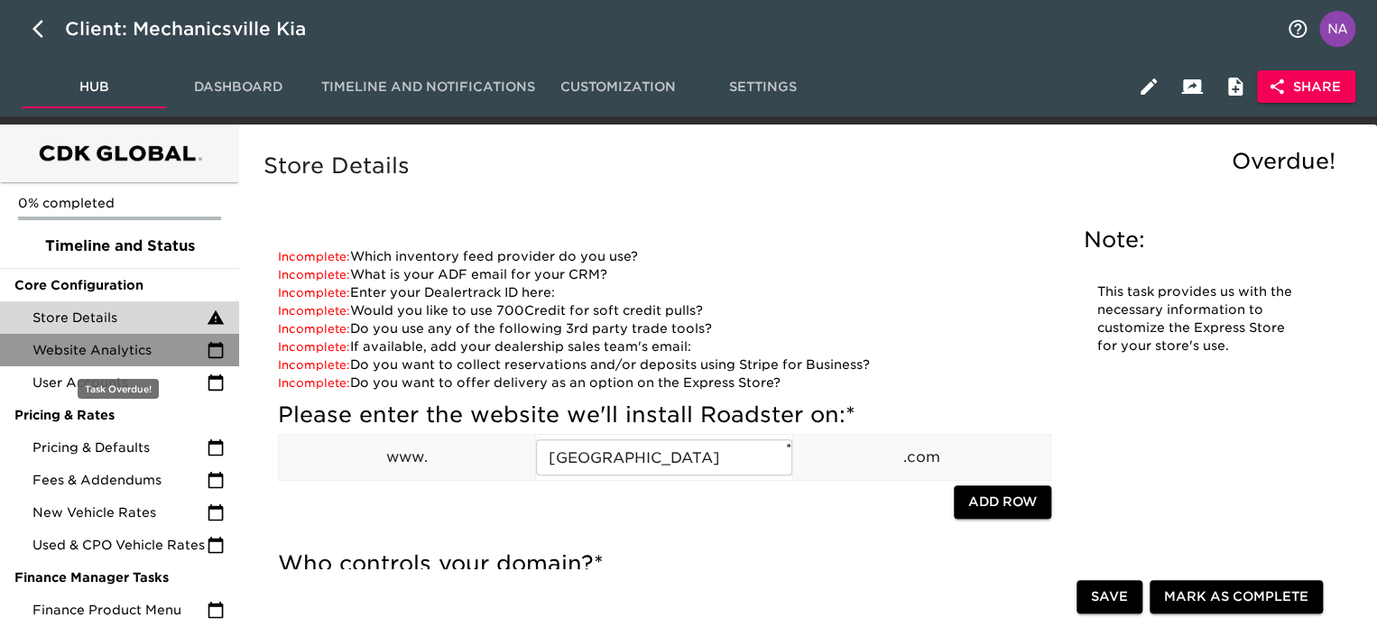
click at [130, 347] on span "Website Analytics" at bounding box center [119, 350] width 174 height 18
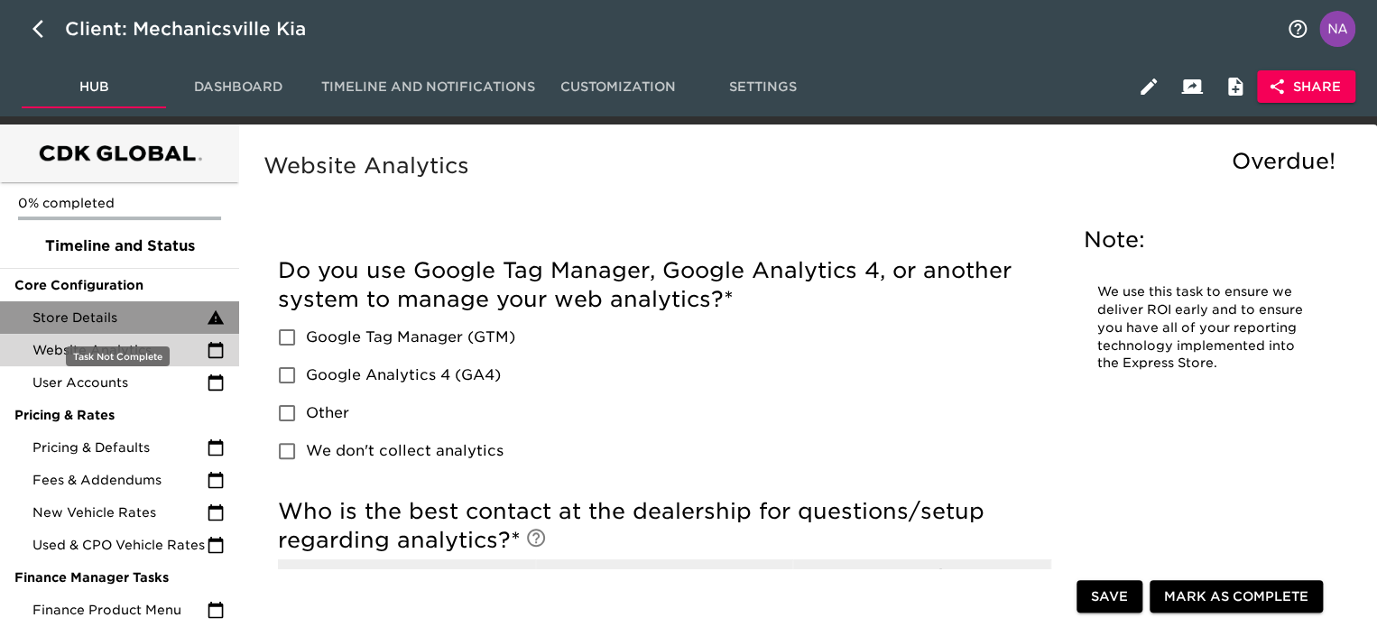
click at [120, 315] on span "Store Details" at bounding box center [119, 318] width 174 height 18
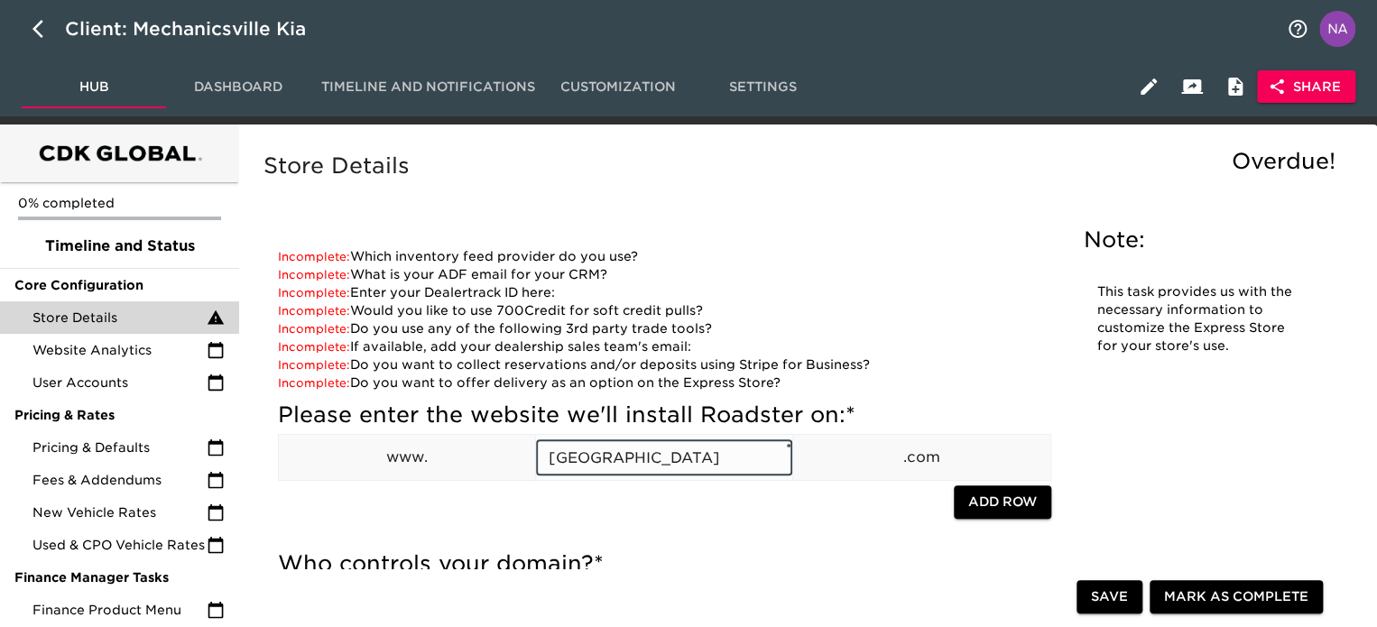
drag, startPoint x: 697, startPoint y: 454, endPoint x: 518, endPoint y: 462, distance: 178.9
click at [518, 462] on tr "www. [GEOGRAPHIC_DATA] ​ * .com" at bounding box center [665, 458] width 773 height 46
click at [658, 527] on div "Please enter the website we'll install Roadster on: * www. [GEOGRAPHIC_DATA] ​ …" at bounding box center [664, 466] width 773 height 148
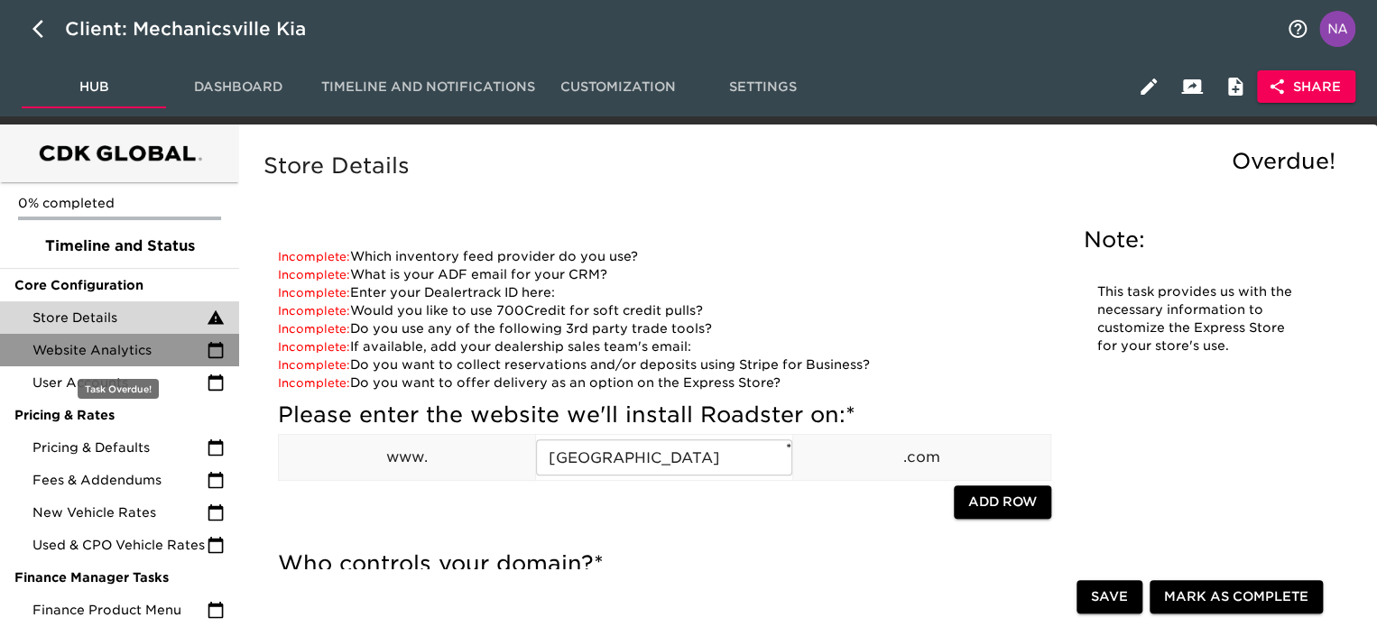
click at [160, 346] on span "Website Analytics" at bounding box center [119, 350] width 174 height 18
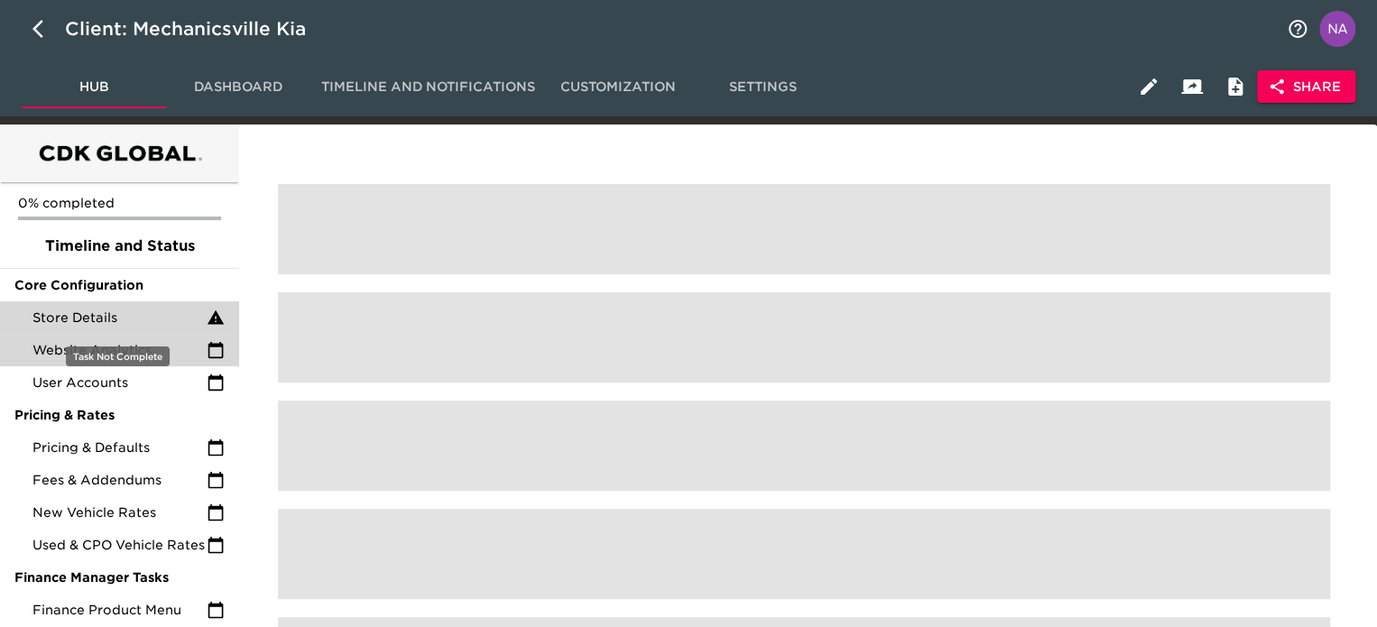
click at [143, 317] on span "Store Details" at bounding box center [119, 318] width 174 height 18
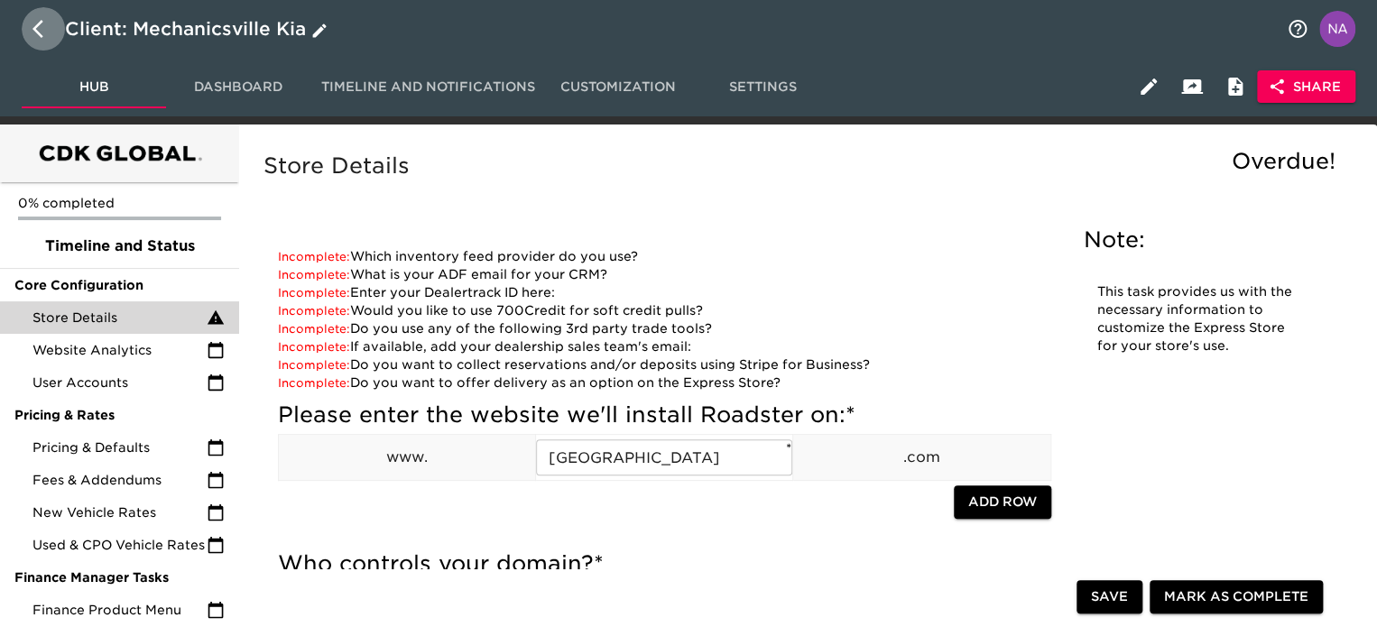
click at [32, 21] on icon "button" at bounding box center [43, 29] width 22 height 22
select select "10"
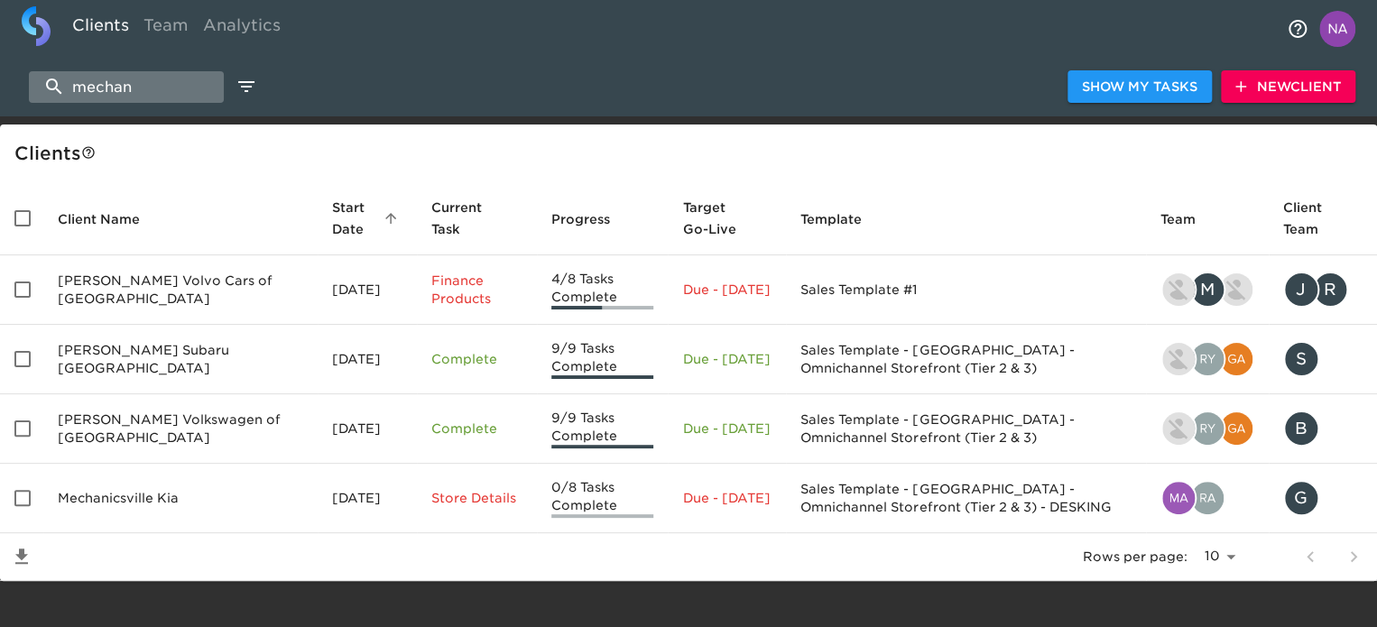
click at [100, 82] on input "mechan" at bounding box center [126, 87] width 195 height 32
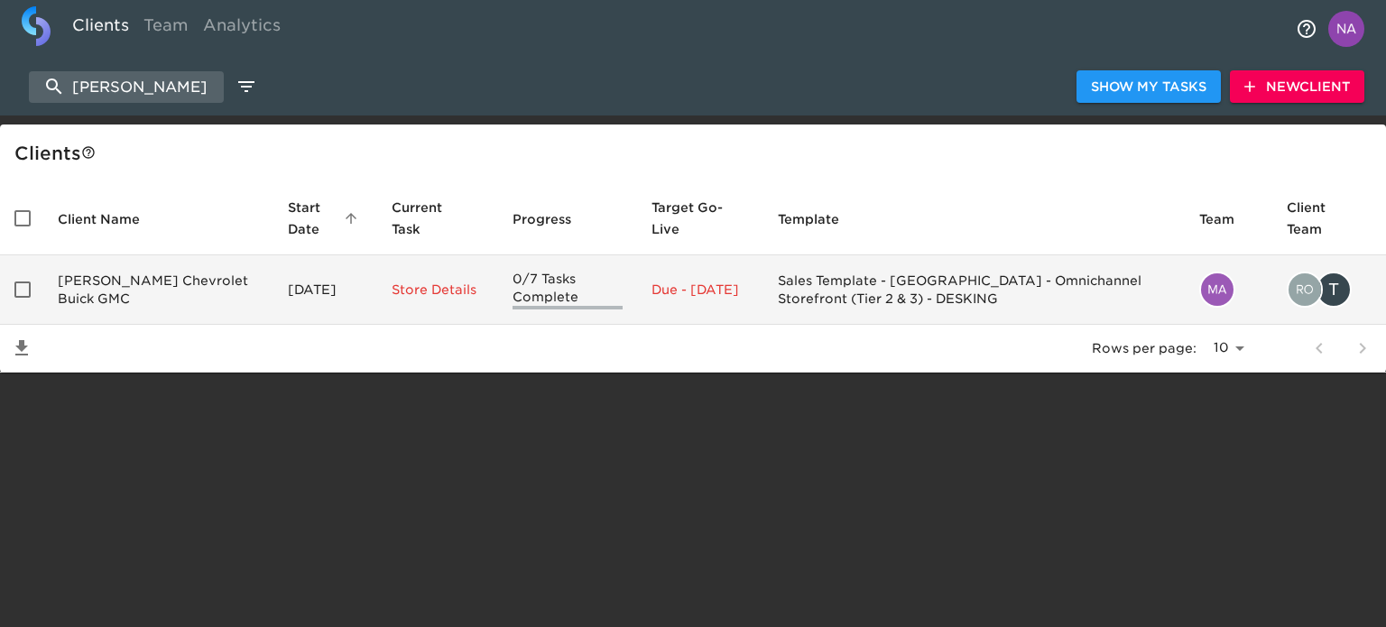
type input "[PERSON_NAME]"
click at [139, 300] on td "[PERSON_NAME] Chevrolet Buick GMC" at bounding box center [158, 289] width 230 height 69
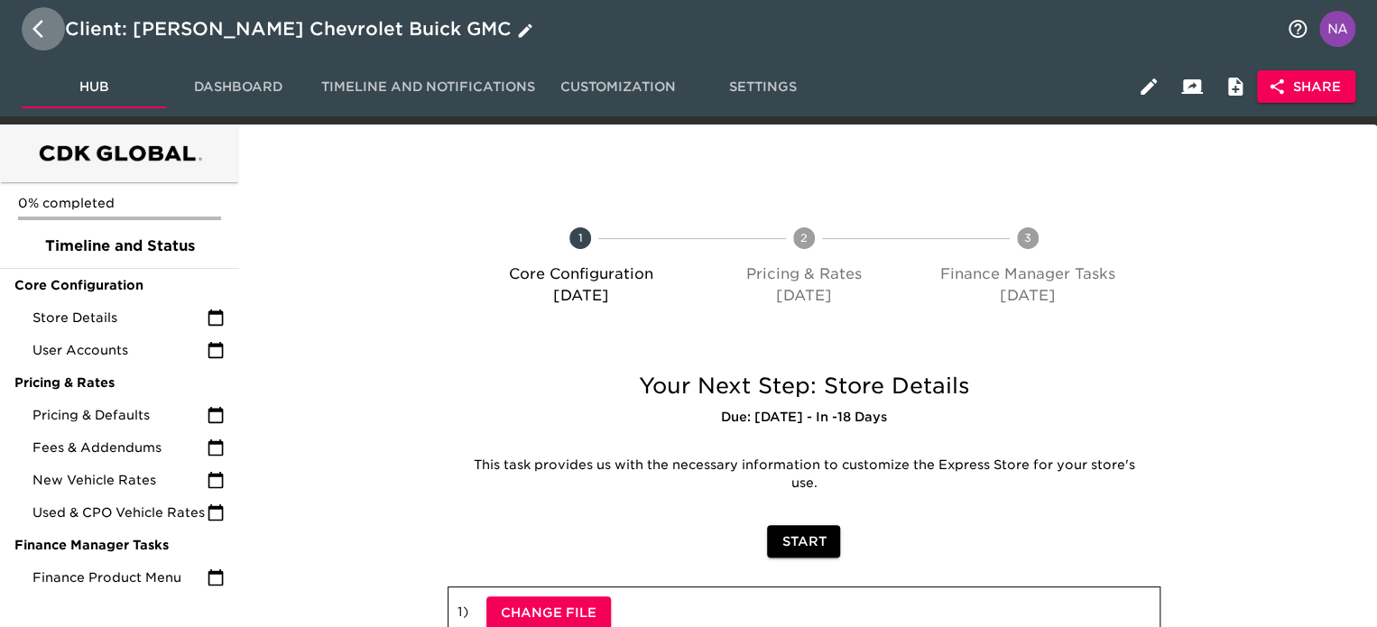
click at [46, 28] on icon "button" at bounding box center [43, 29] width 22 height 22
select select "10"
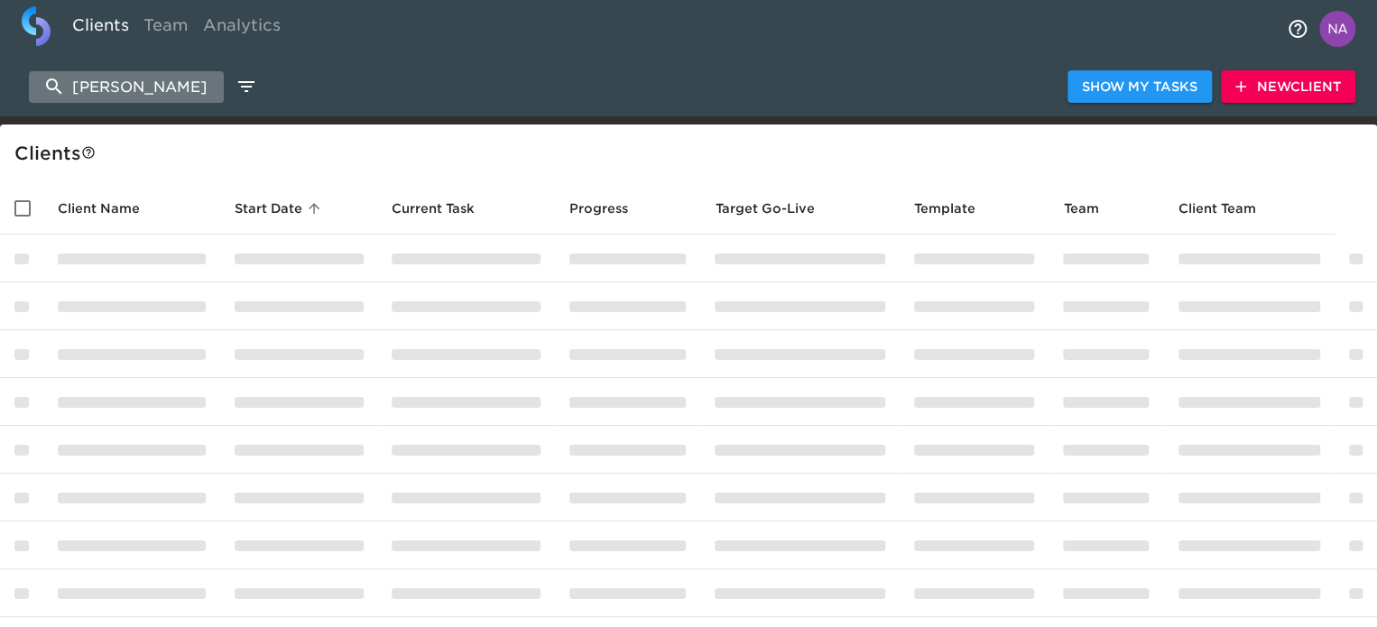
click at [101, 93] on input "[PERSON_NAME]" at bounding box center [126, 87] width 195 height 32
drag, startPoint x: 101, startPoint y: 93, endPoint x: 95, endPoint y: 84, distance: 11.0
click at [97, 84] on input "[PERSON_NAME]" at bounding box center [126, 87] width 195 height 32
type input "k"
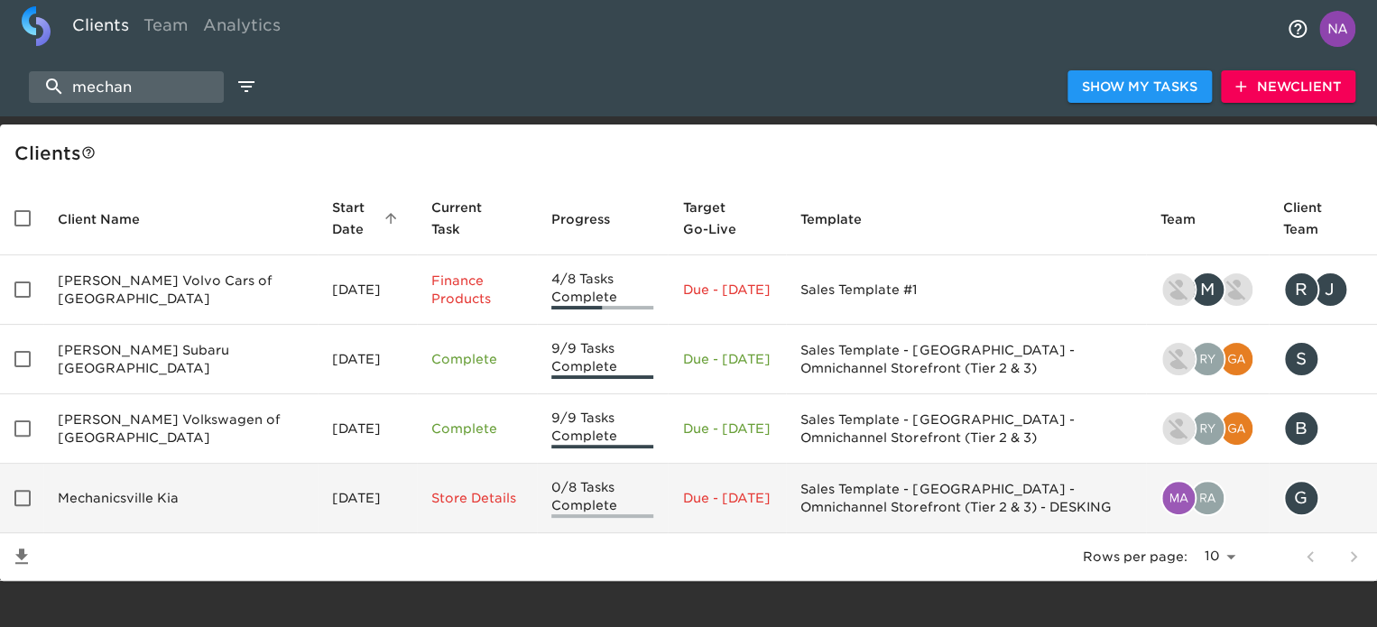
type input "mechan"
click at [155, 491] on td "Mechanicsville Kia" at bounding box center [180, 498] width 274 height 69
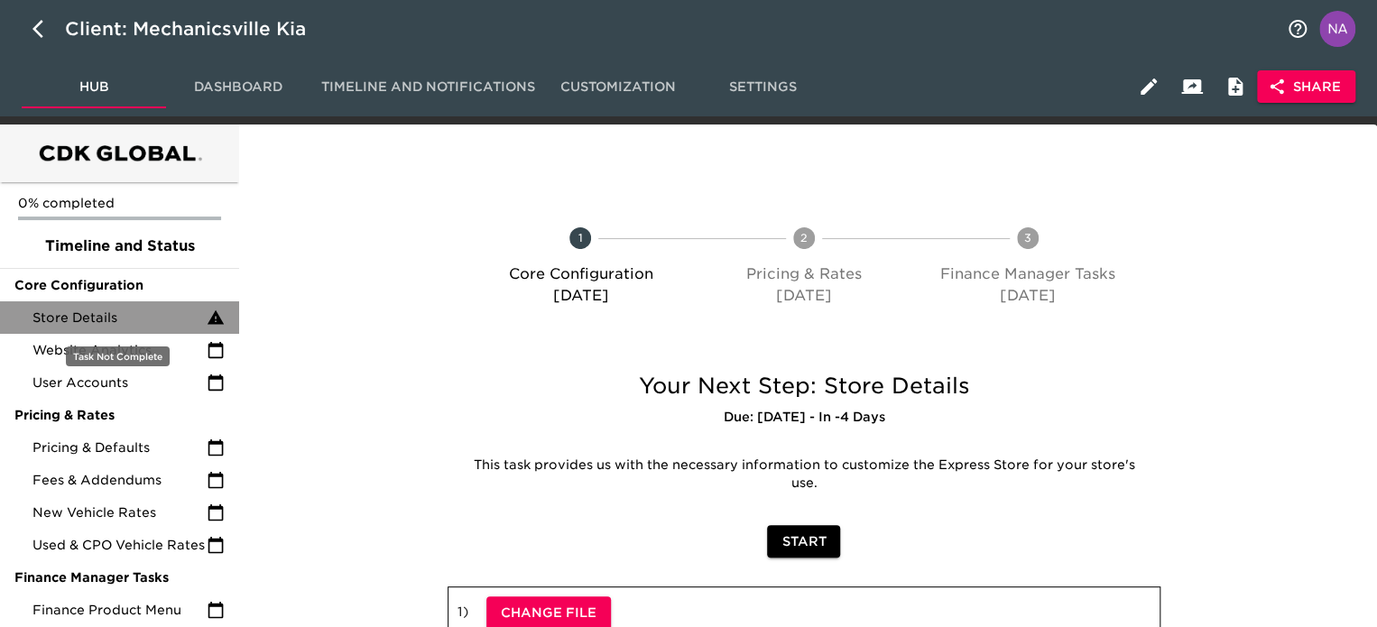
click at [153, 329] on div "Store Details" at bounding box center [119, 317] width 239 height 32
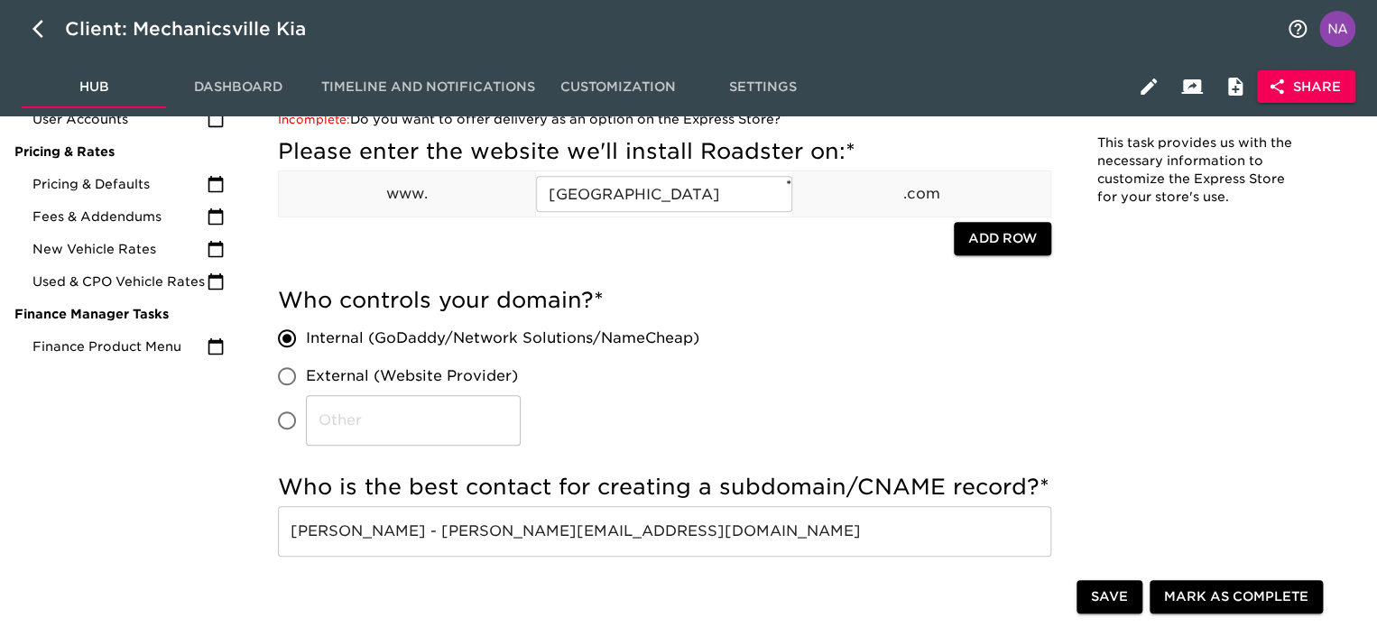
scroll to position [271, 0]
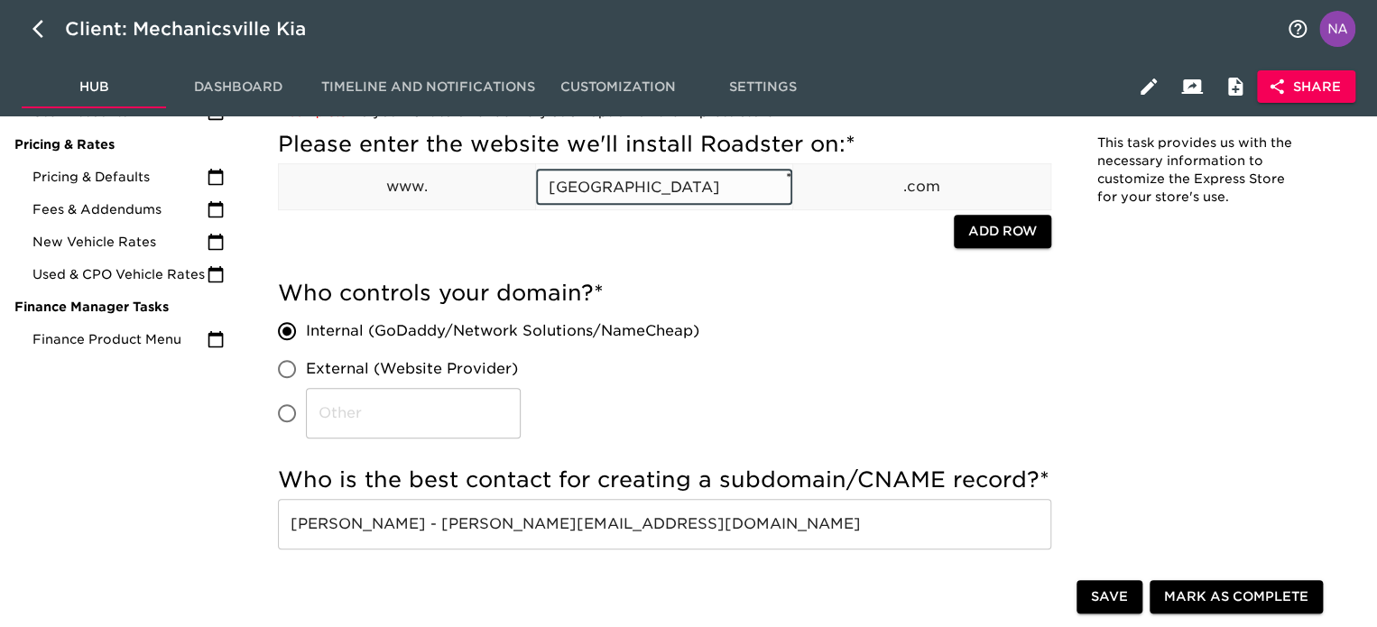
drag, startPoint x: 700, startPoint y: 194, endPoint x: 530, endPoint y: 173, distance: 171.8
click at [530, 173] on tr "www. [GEOGRAPHIC_DATA] ​ * .com" at bounding box center [665, 187] width 773 height 46
click at [30, 39] on button "button" at bounding box center [43, 28] width 43 height 43
select select "10"
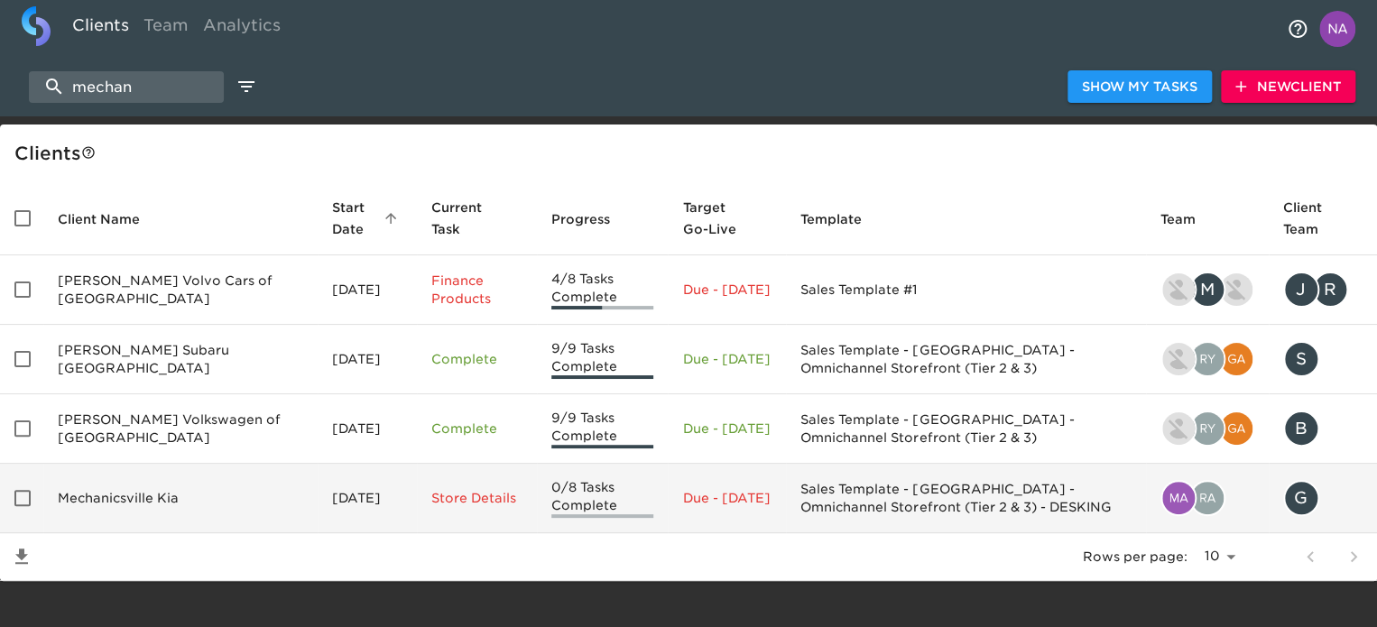
click at [182, 498] on td "Mechanicsville Kia" at bounding box center [180, 498] width 274 height 69
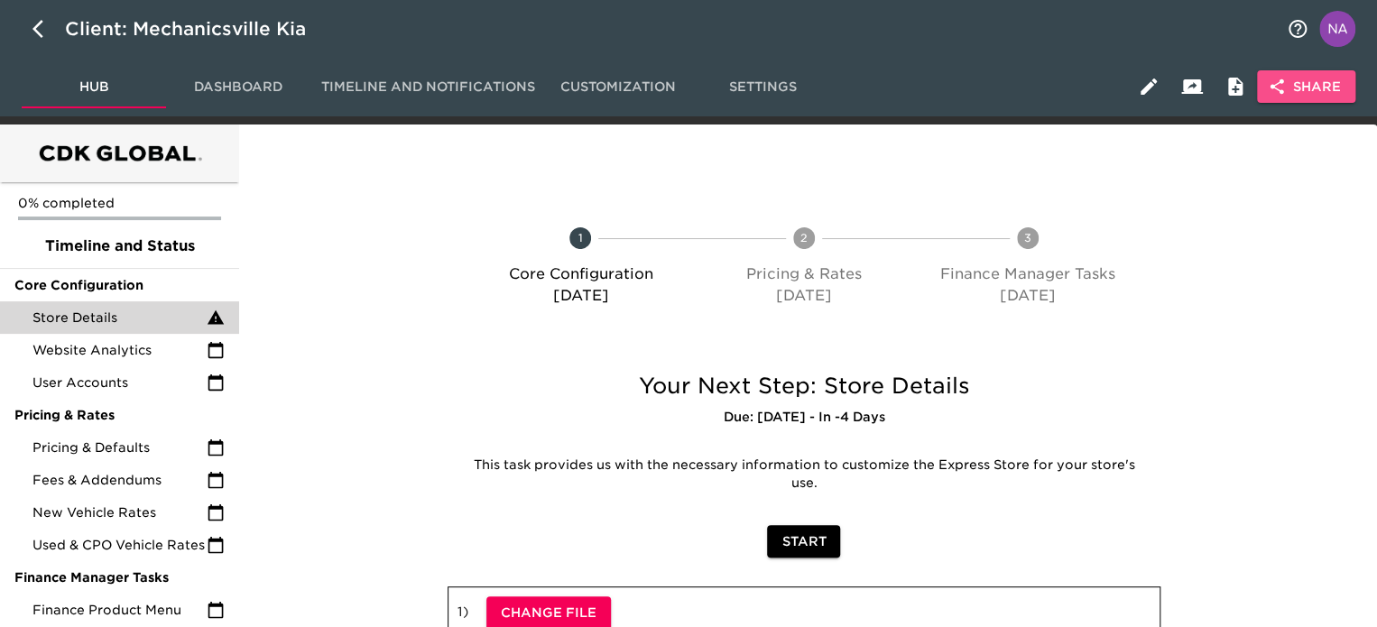
click at [1322, 82] on span "Share" at bounding box center [1306, 87] width 69 height 23
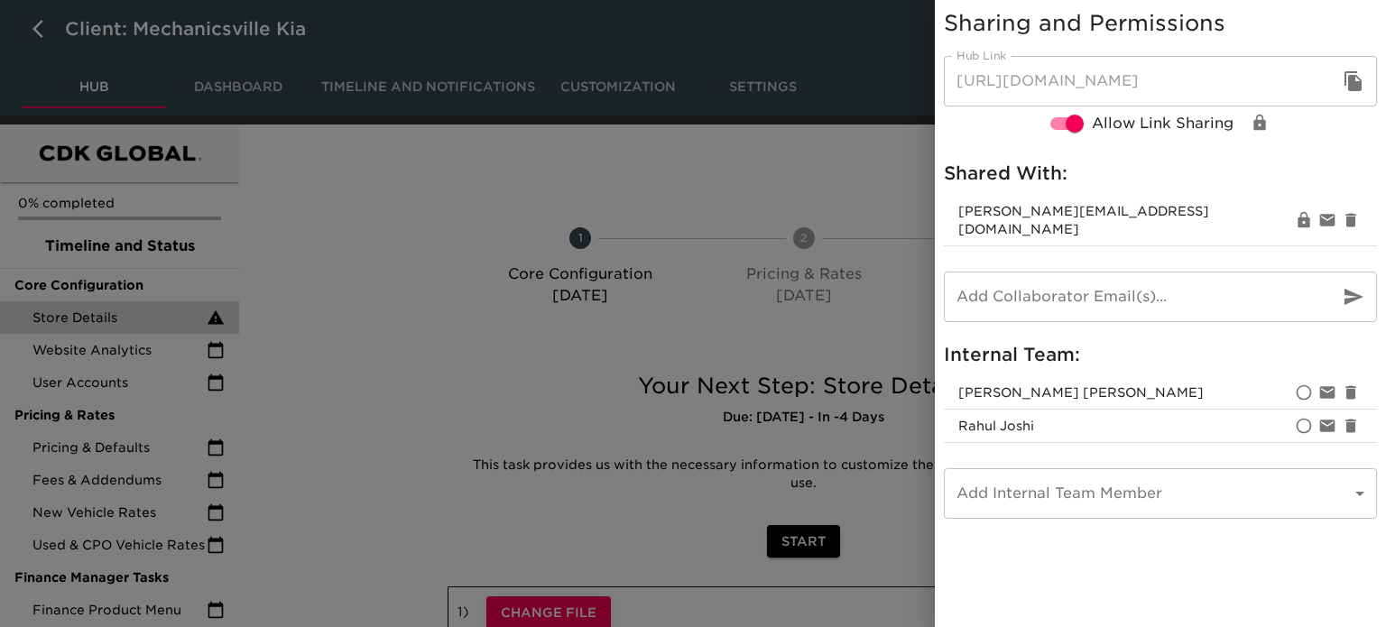
click at [895, 184] on div at bounding box center [693, 313] width 1386 height 627
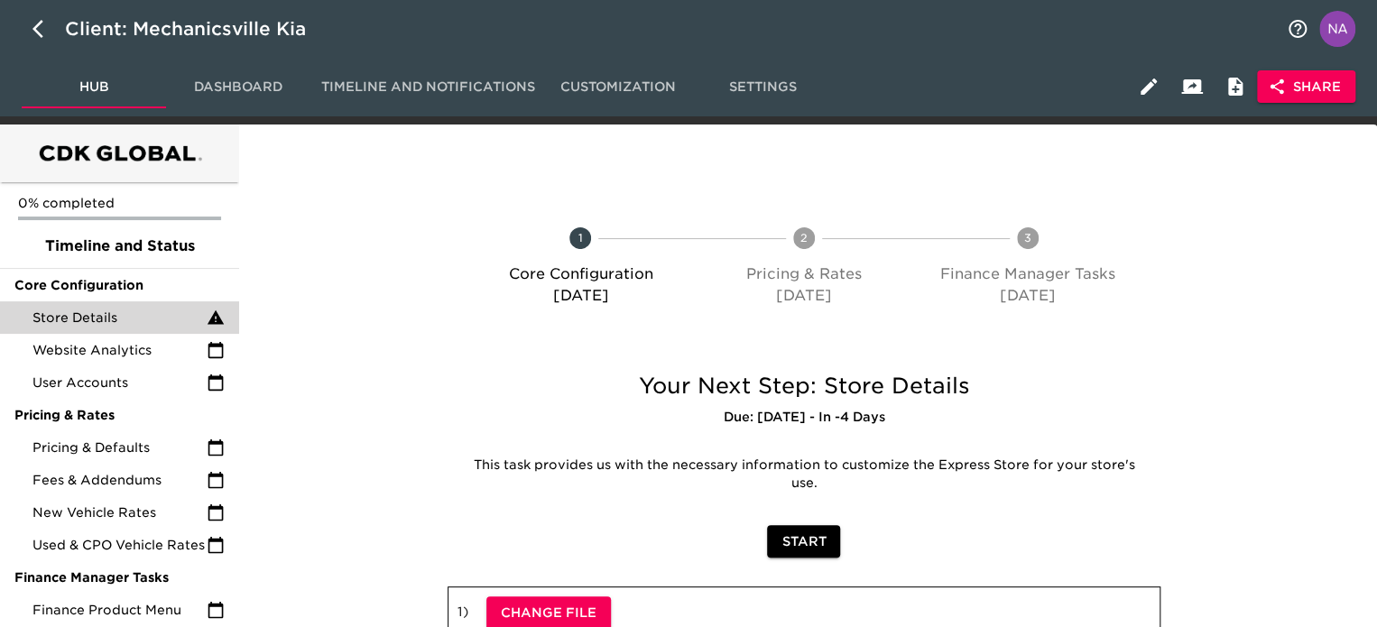
click at [1322, 176] on div at bounding box center [803, 161] width 1117 height 45
click at [1317, 97] on span "Share" at bounding box center [1306, 87] width 69 height 23
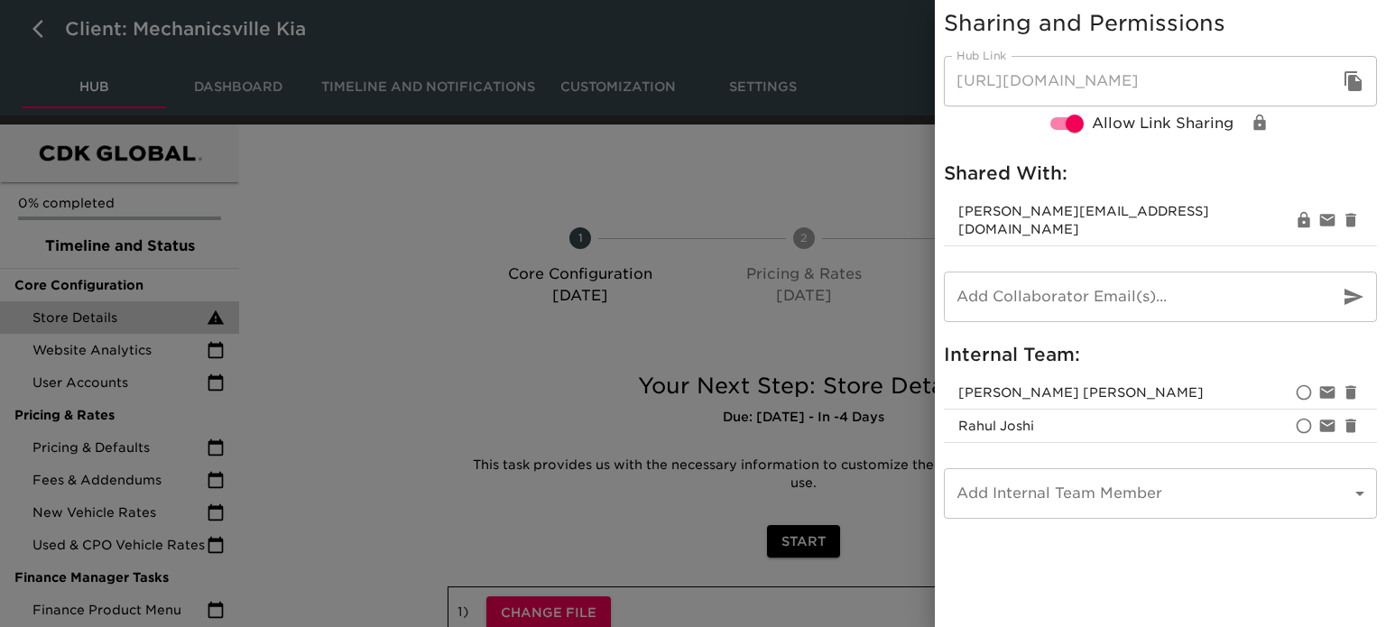
click at [346, 302] on div at bounding box center [693, 313] width 1386 height 627
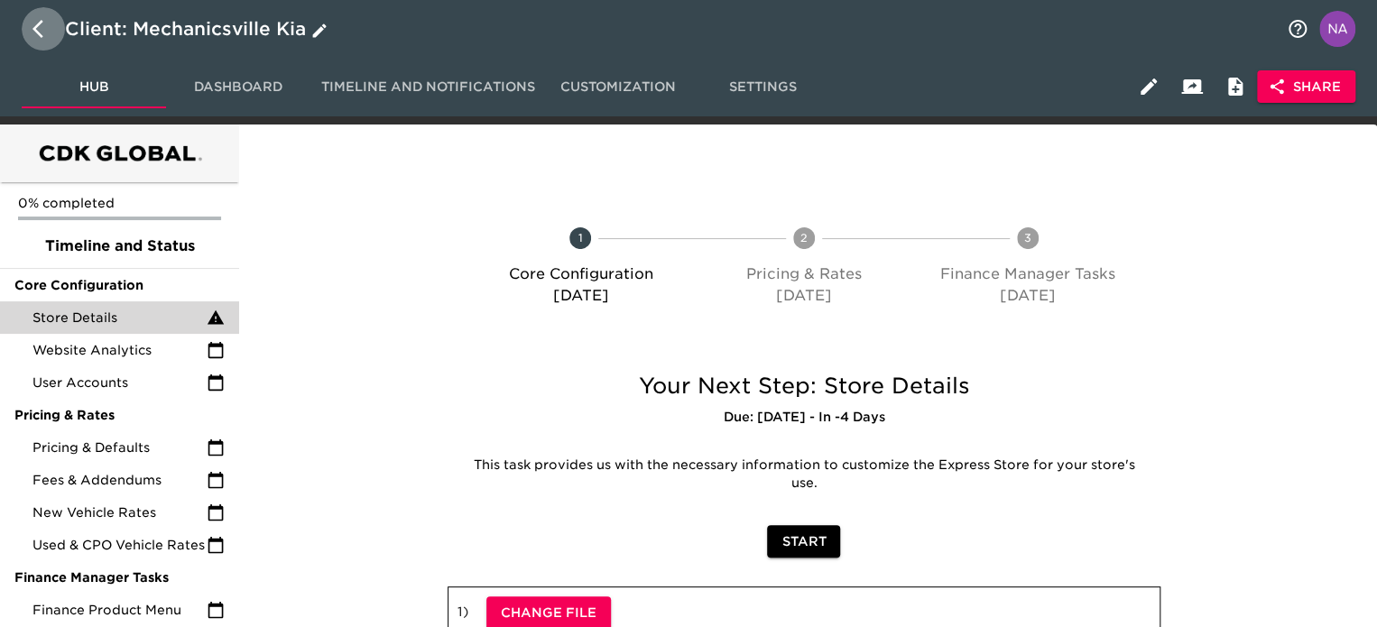
click at [37, 18] on icon "button" at bounding box center [43, 29] width 22 height 22
select select "10"
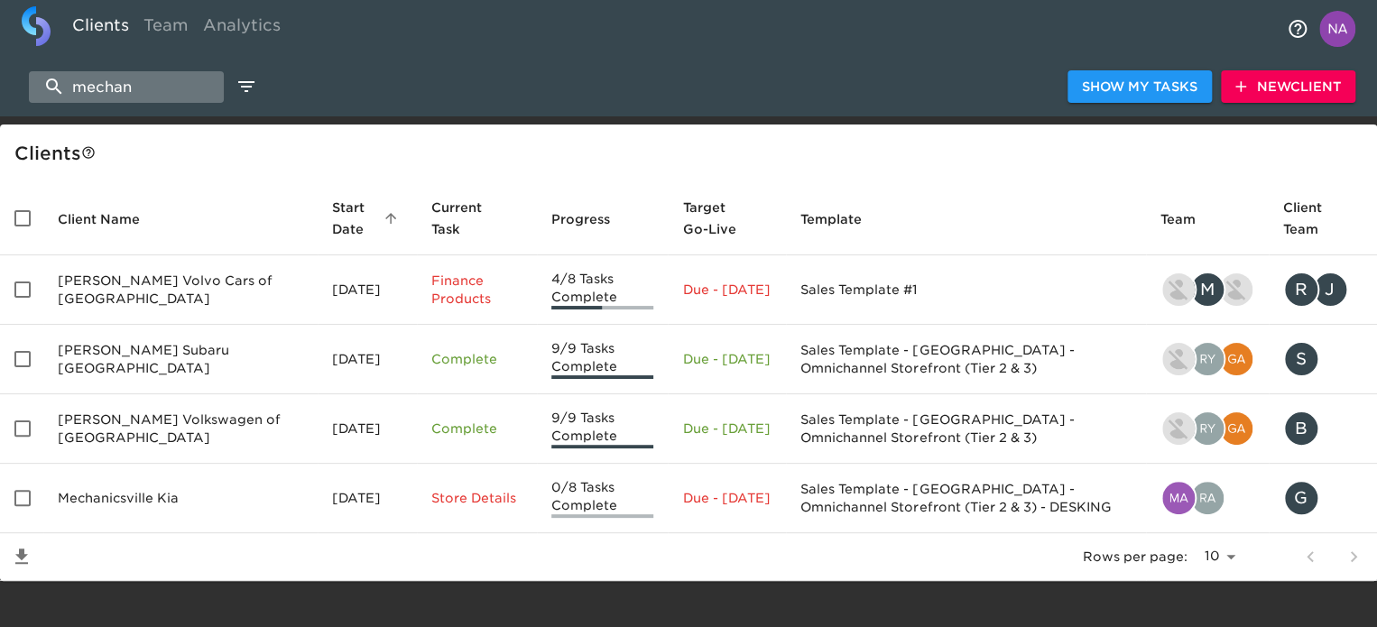
drag, startPoint x: 145, startPoint y: 90, endPoint x: 52, endPoint y: 76, distance: 94.1
click at [52, 76] on input "mechan" at bounding box center [126, 87] width 195 height 32
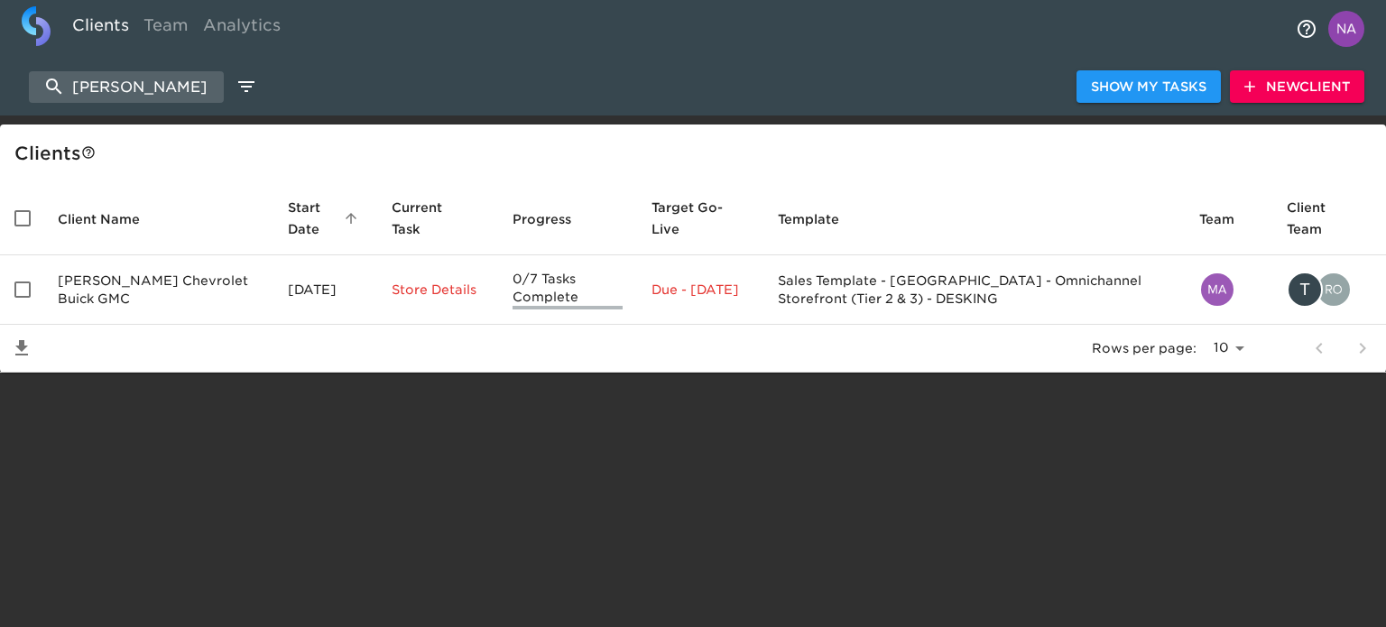
type input "[PERSON_NAME]"
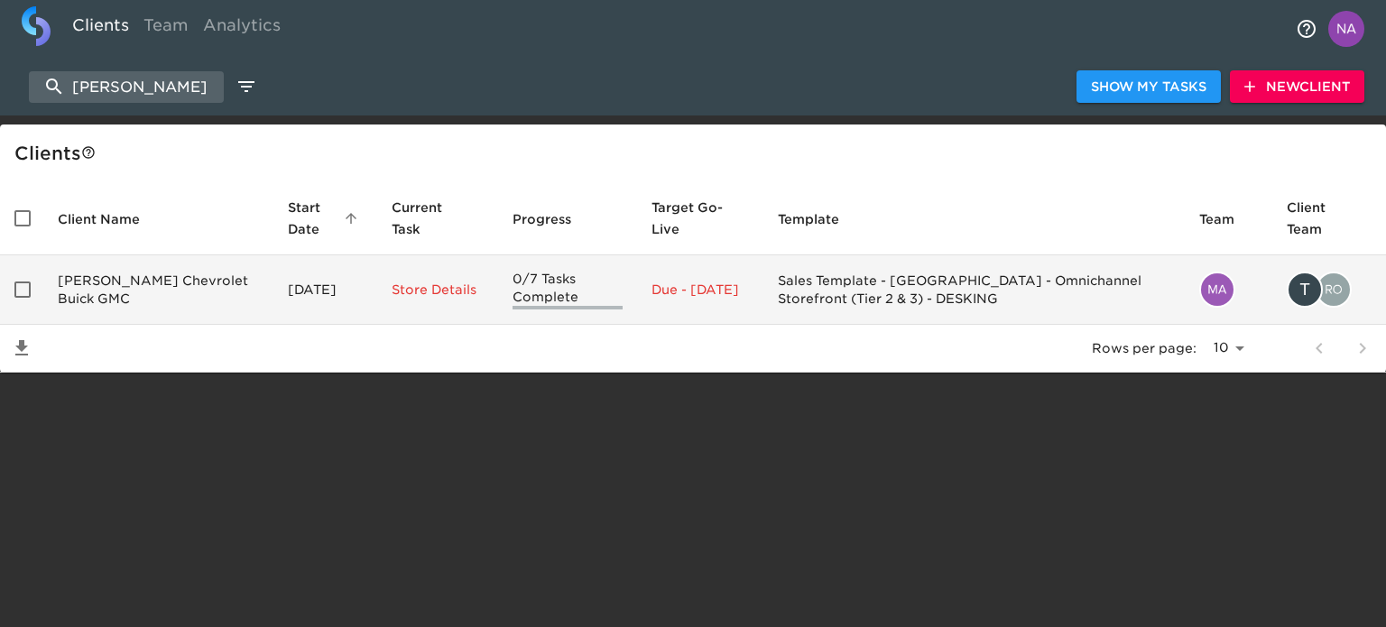
click at [152, 295] on td "[PERSON_NAME] Chevrolet Buick GMC" at bounding box center [158, 289] width 230 height 69
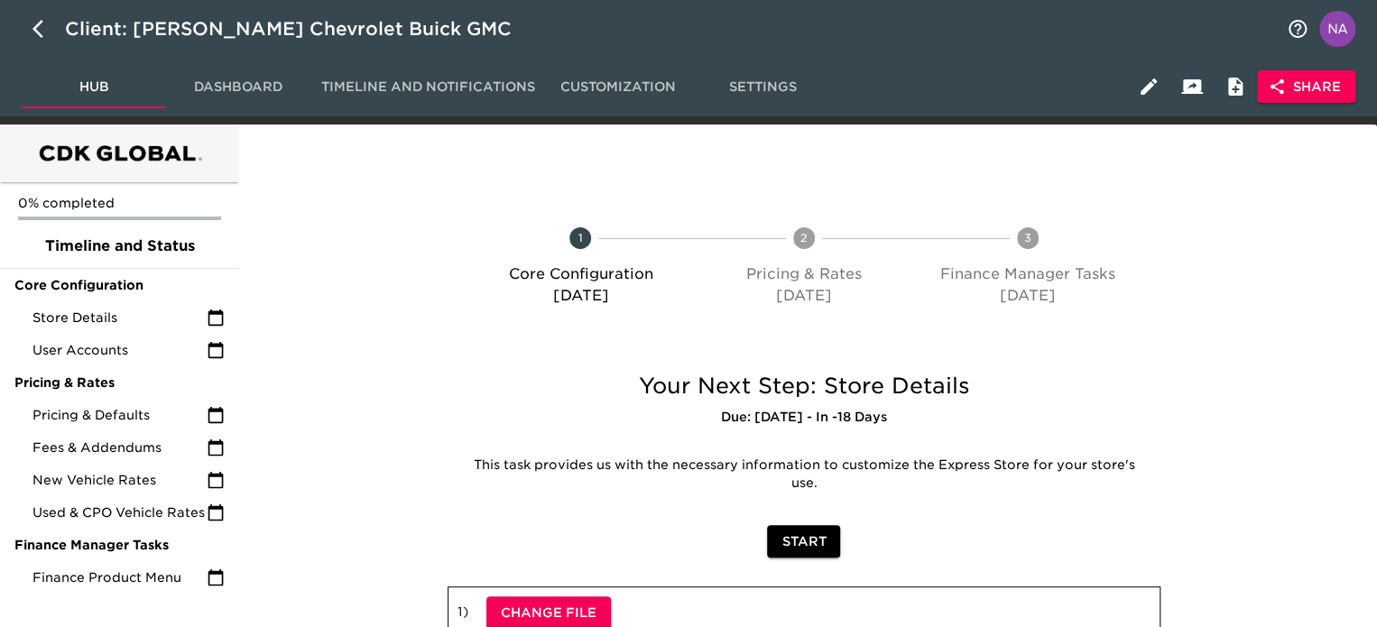
click at [300, 526] on div at bounding box center [336, 461] width 188 height 215
click at [132, 315] on span "Store Details" at bounding box center [119, 318] width 174 height 18
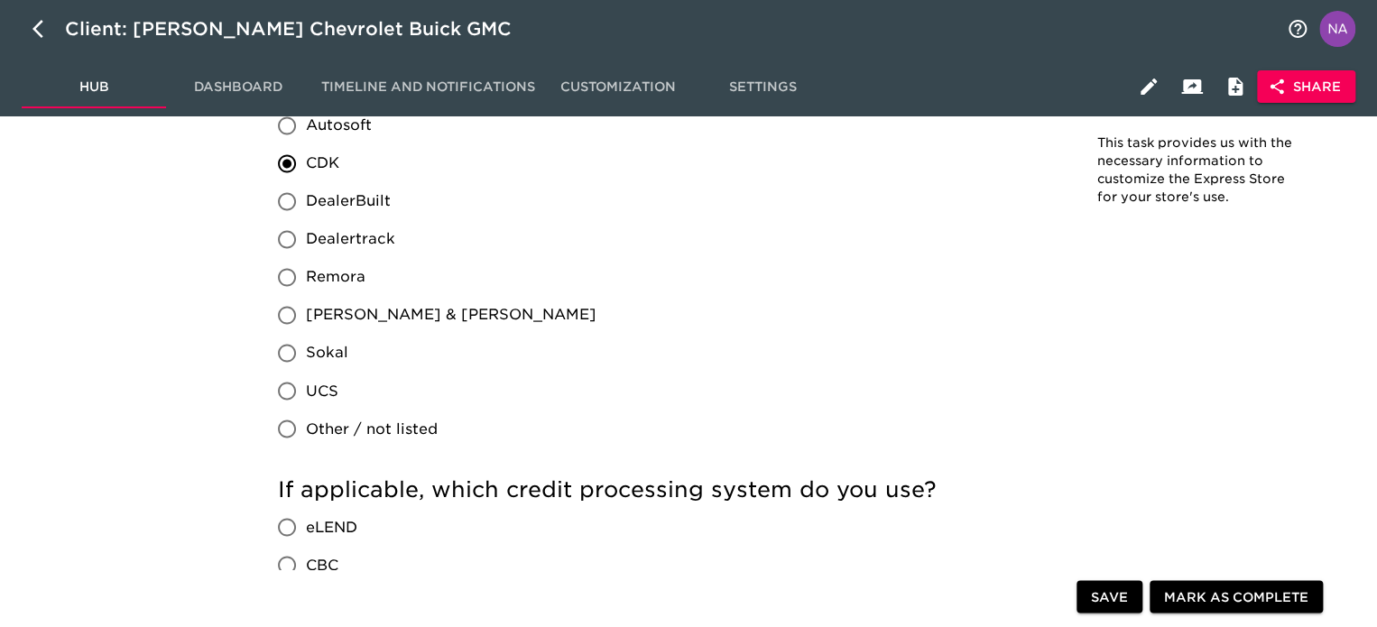
scroll to position [1986, 0]
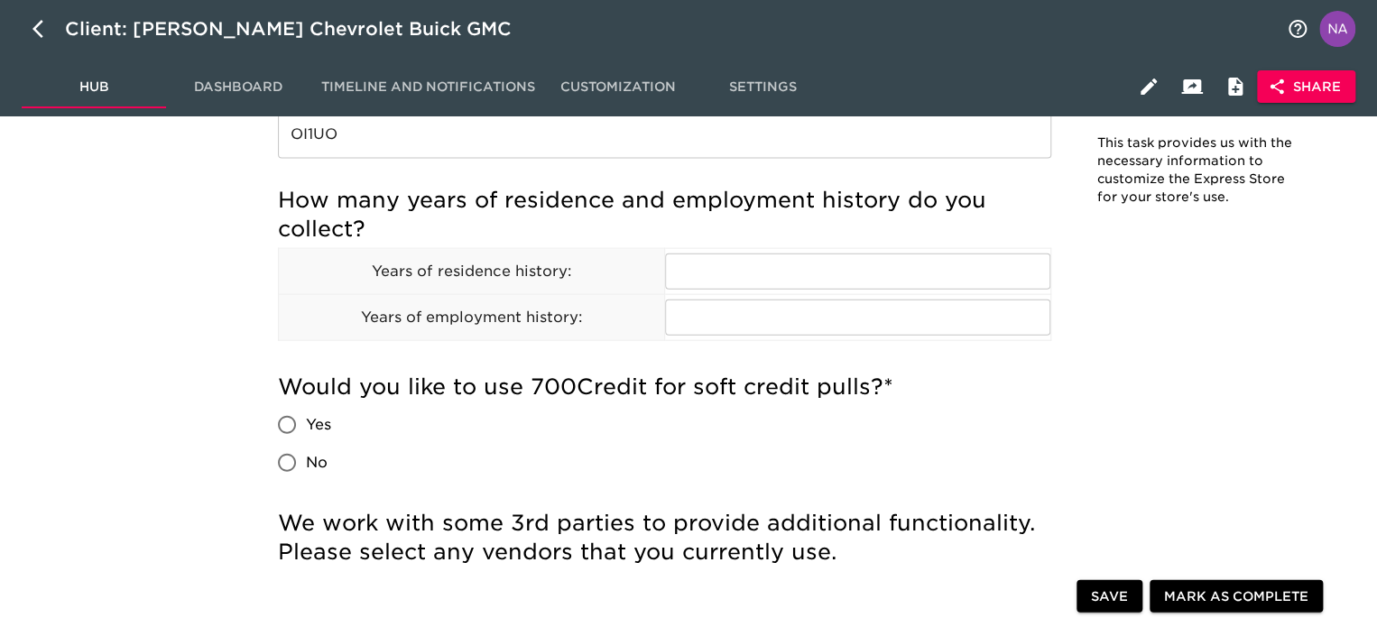
click at [1290, 92] on span "Share" at bounding box center [1306, 87] width 69 height 23
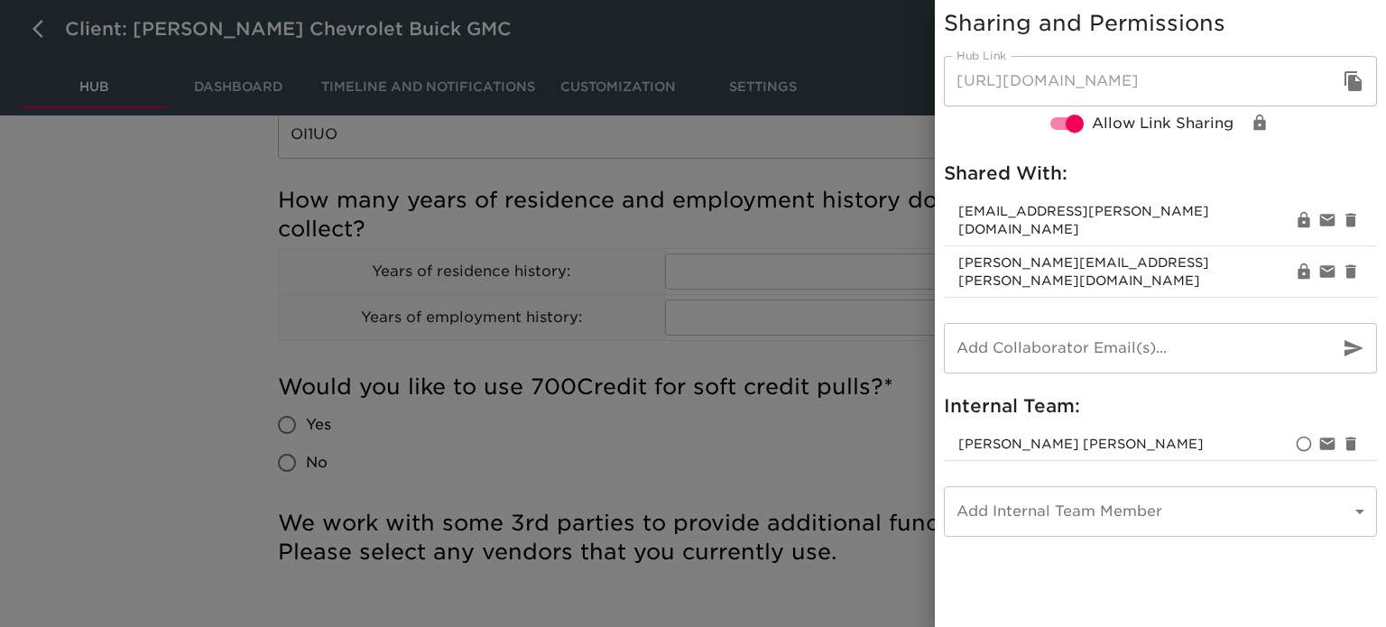
click at [421, 385] on div at bounding box center [693, 313] width 1386 height 627
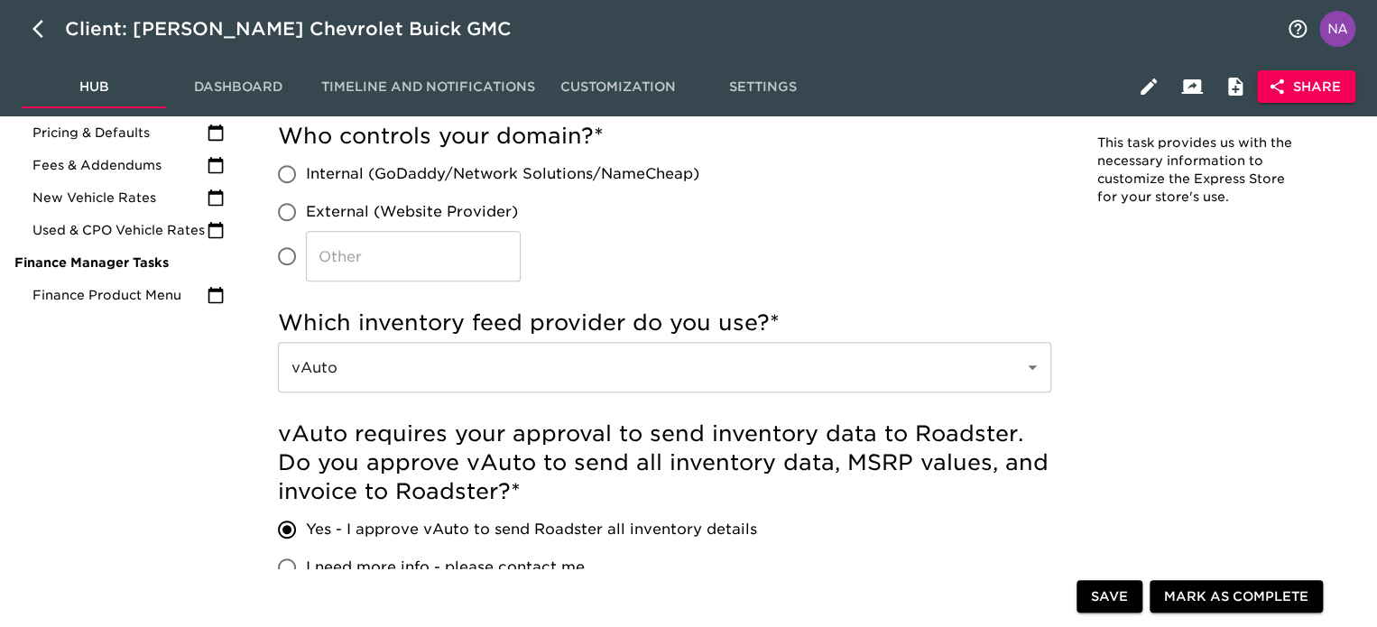
scroll to position [0, 0]
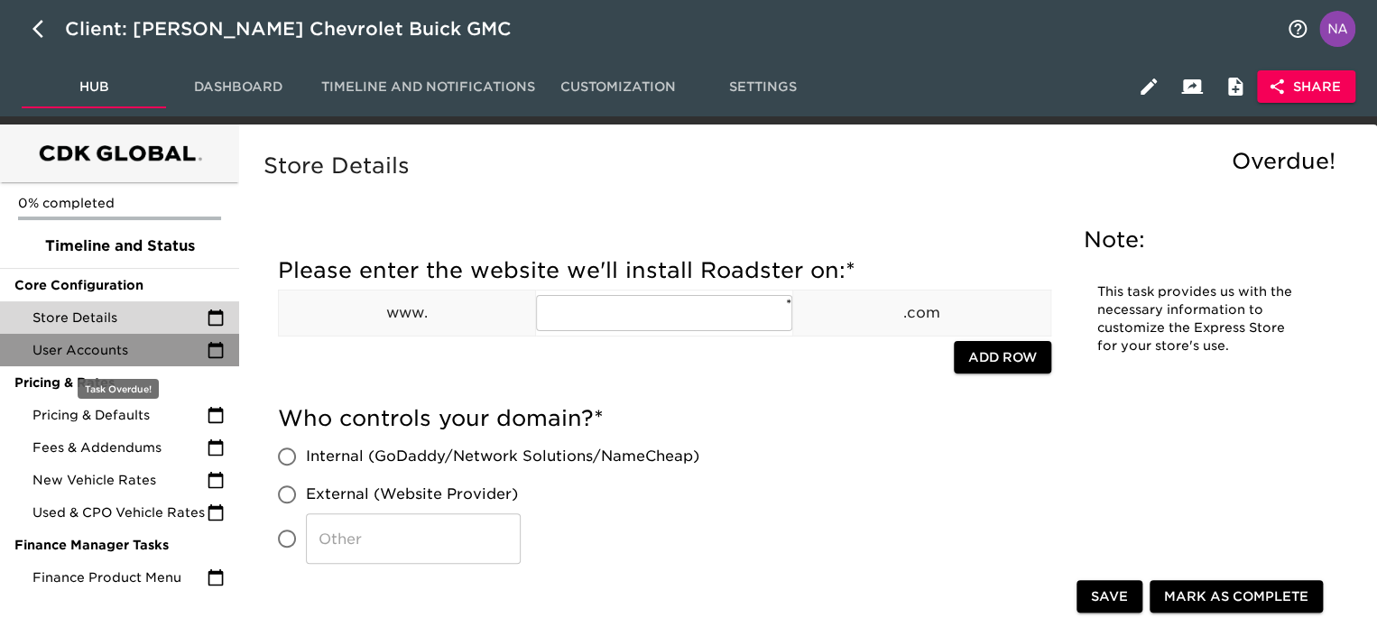
click at [118, 345] on span "User Accounts" at bounding box center [119, 350] width 174 height 18
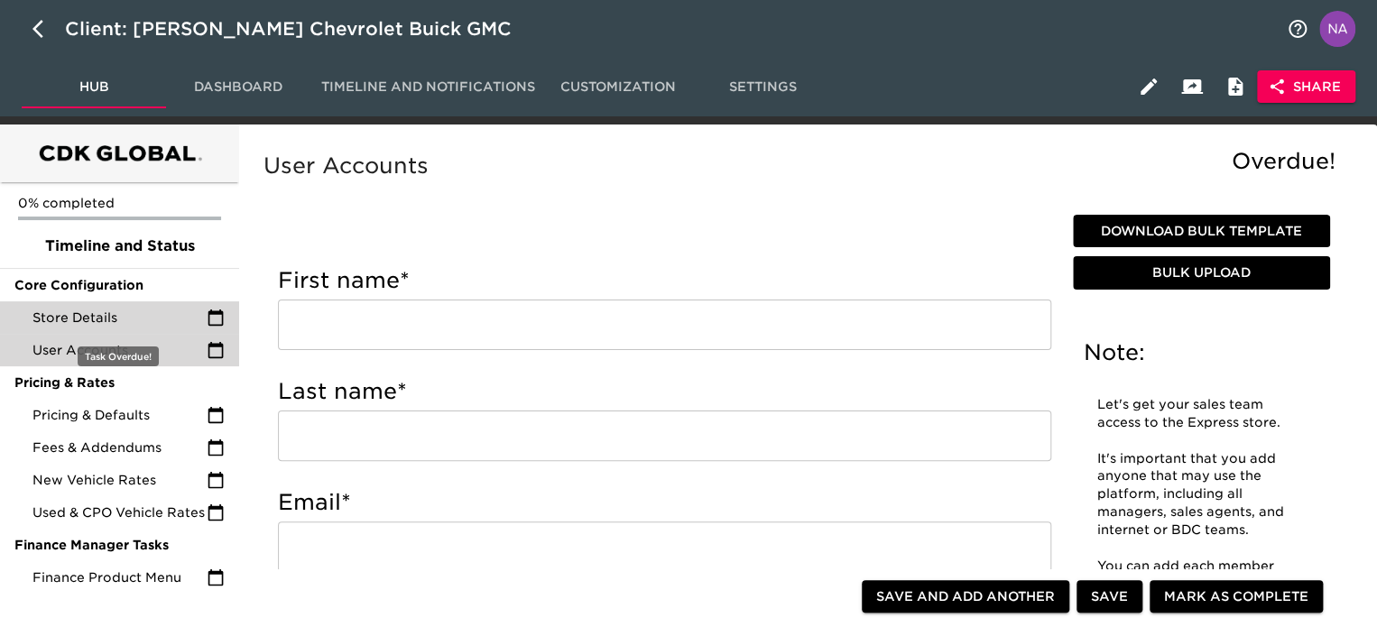
click at [112, 313] on span "Store Details" at bounding box center [119, 318] width 174 height 18
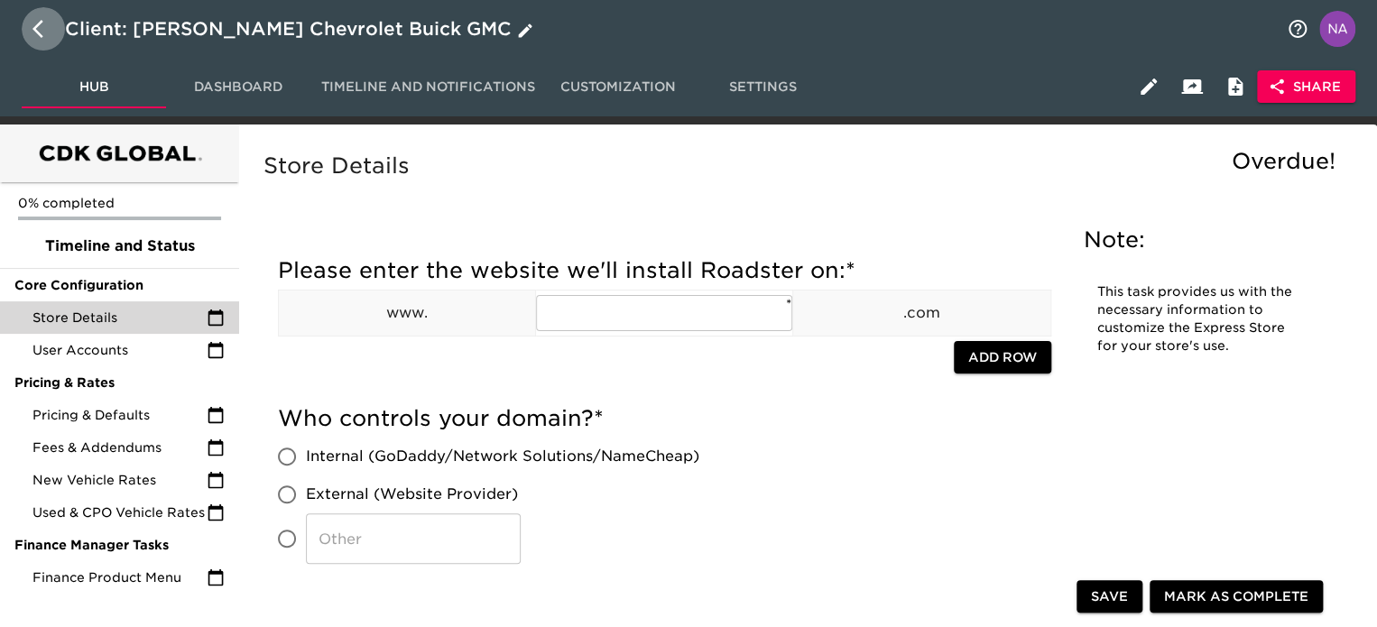
click at [38, 31] on icon "button" at bounding box center [43, 29] width 22 height 22
select select "10"
